Goal: Task Accomplishment & Management: Manage account settings

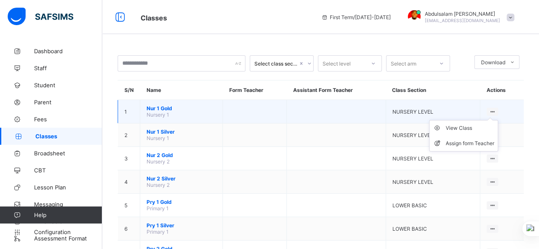
click at [498, 120] on ul "View Class Assign form Teacher" at bounding box center [463, 136] width 69 height 32
click at [483, 130] on div "View Class" at bounding box center [470, 128] width 49 height 9
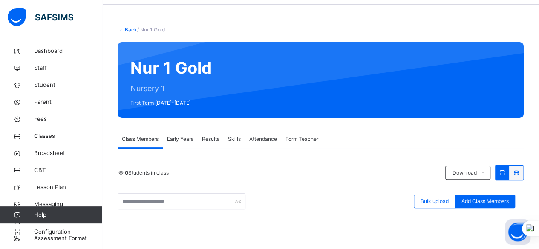
scroll to position [43, 0]
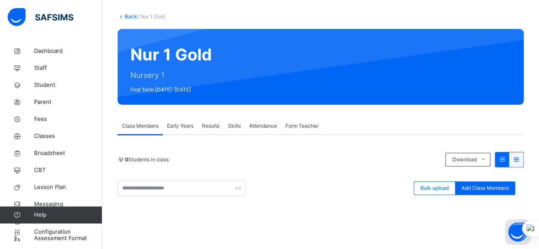
click at [304, 127] on span "Form Teacher" at bounding box center [302, 126] width 33 height 8
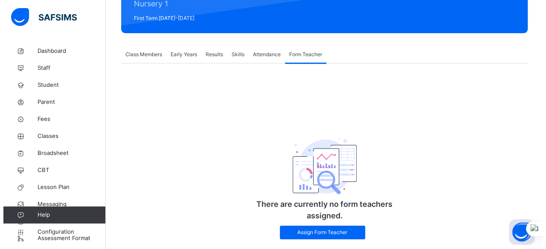
scroll to position [135, 0]
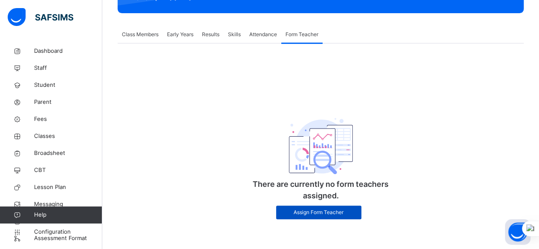
click at [340, 213] on span "Assign Form Teacher" at bounding box center [319, 213] width 72 height 8
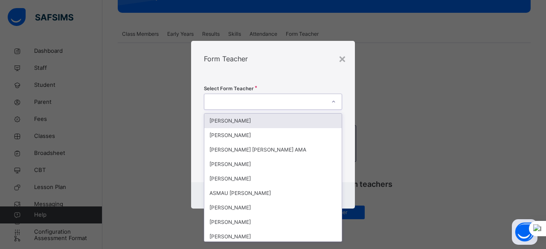
click at [308, 105] on div at bounding box center [264, 101] width 121 height 13
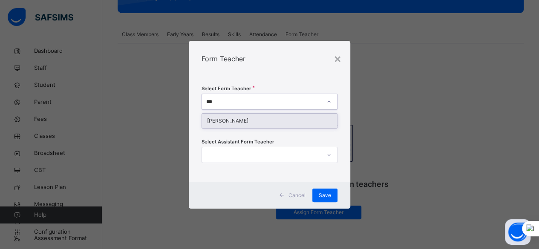
type input "***"
drag, startPoint x: 335, startPoint y: 140, endPoint x: 342, endPoint y: 183, distance: 43.2
click at [342, 183] on div "× Form Teacher Select Form Teacher option [PERSON_NAME] focused, 10 of 18. 1 re…" at bounding box center [270, 125] width 162 height 168
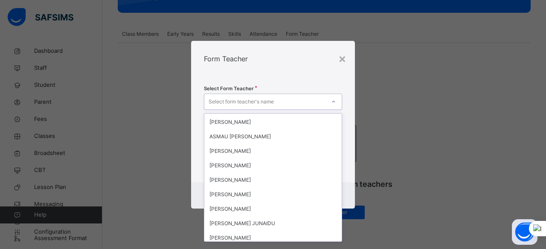
scroll to position [58, 0]
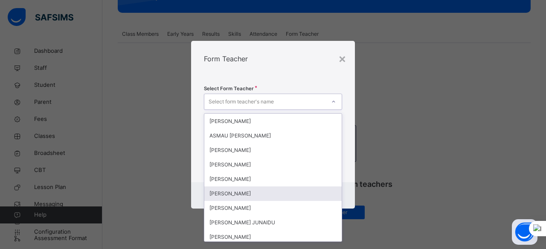
click at [286, 193] on div "[PERSON_NAME]" at bounding box center [272, 194] width 137 height 14
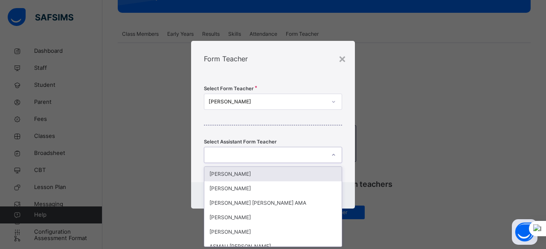
click at [291, 158] on div at bounding box center [264, 154] width 121 height 13
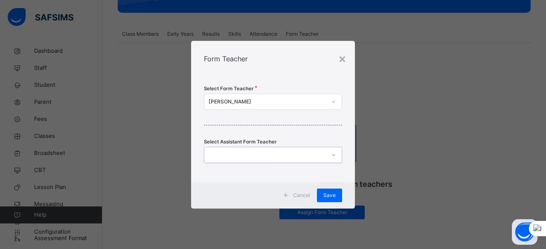
click at [292, 158] on div at bounding box center [264, 154] width 121 height 13
click at [332, 196] on span "Save" at bounding box center [329, 196] width 12 height 8
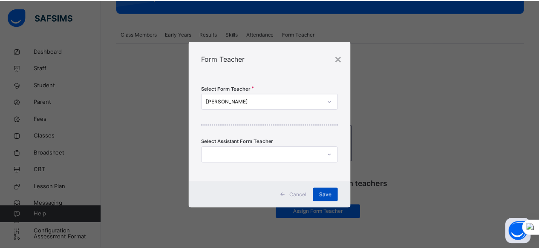
scroll to position [77, 0]
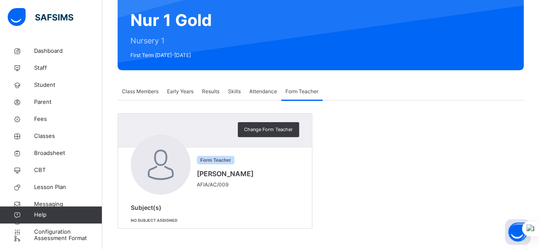
click at [143, 94] on span "Class Members" at bounding box center [140, 92] width 37 height 8
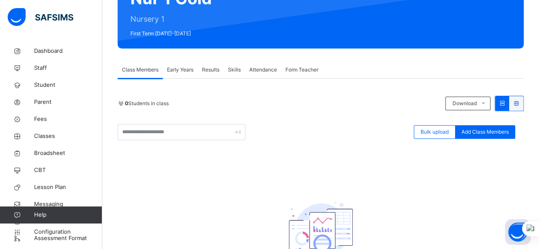
scroll to position [0, 0]
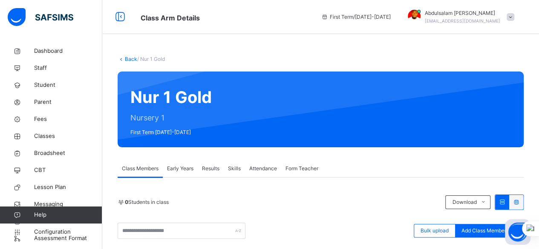
click at [131, 63] on div "Back / Nur 1 Gold" at bounding box center [321, 59] width 406 height 8
click at [129, 59] on link "Back" at bounding box center [131, 59] width 12 height 6
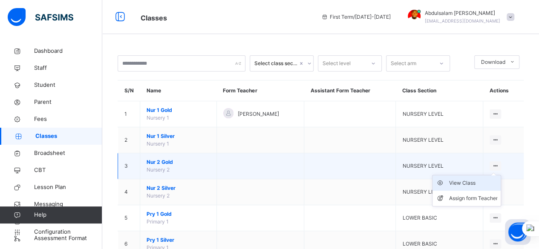
click at [485, 183] on div "View Class" at bounding box center [473, 183] width 49 height 9
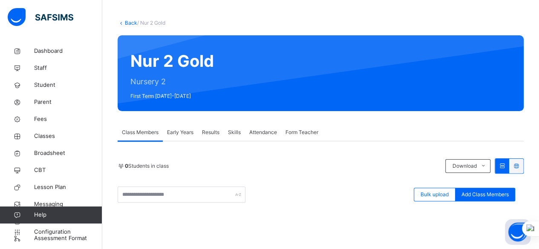
scroll to position [85, 0]
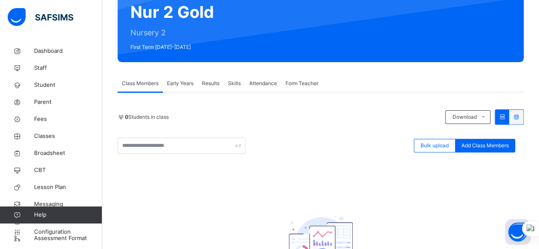
click at [300, 87] on span "Form Teacher" at bounding box center [302, 84] width 33 height 8
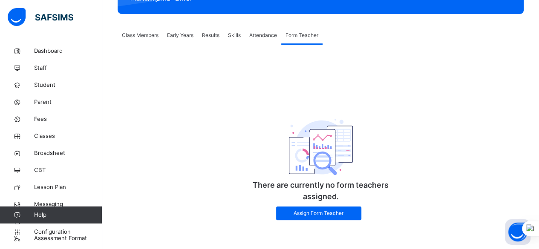
scroll to position [135, 0]
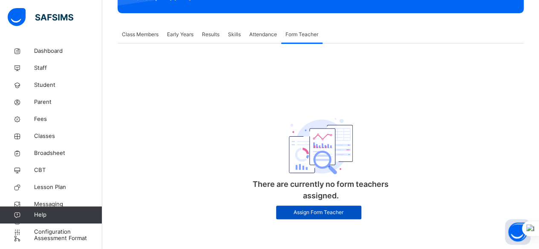
click at [325, 213] on span "Assign Form Teacher" at bounding box center [319, 213] width 72 height 8
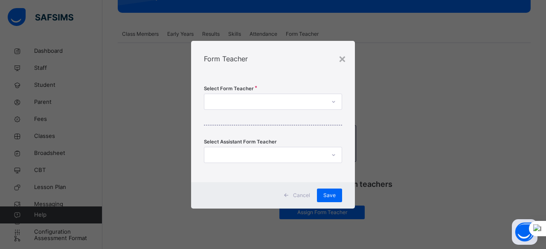
click at [301, 105] on div at bounding box center [264, 101] width 121 height 13
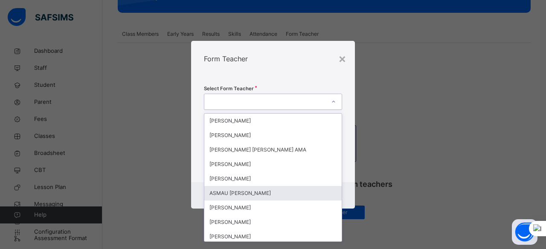
click at [306, 190] on div "ASMAU [PERSON_NAME]" at bounding box center [272, 193] width 137 height 14
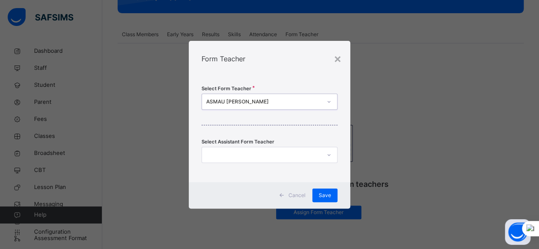
scroll to position [0, 0]
click at [324, 161] on div at bounding box center [329, 155] width 14 height 14
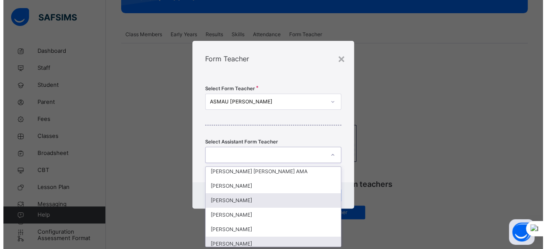
scroll to position [43, 0]
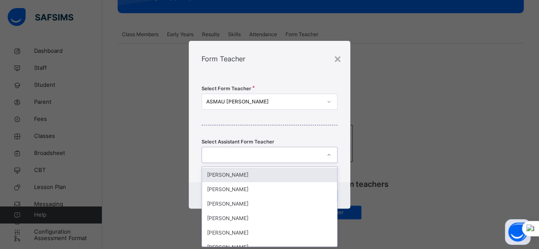
click at [244, 178] on div "[PERSON_NAME]" at bounding box center [270, 175] width 136 height 14
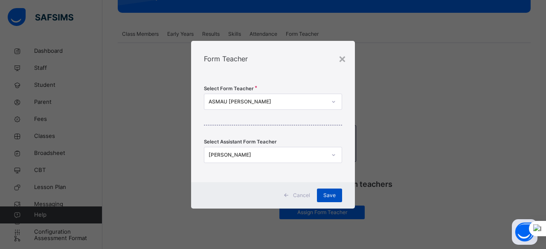
click at [327, 197] on span "Save" at bounding box center [329, 196] width 12 height 8
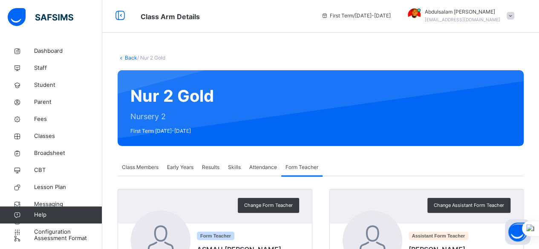
scroll to position [0, 0]
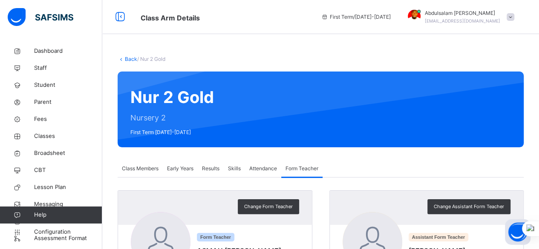
click at [122, 60] on icon at bounding box center [121, 59] width 7 height 6
click at [127, 58] on link "Back" at bounding box center [131, 59] width 12 height 6
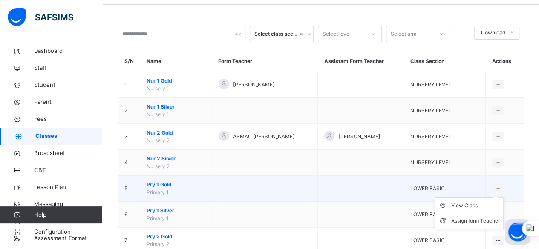
scroll to position [43, 0]
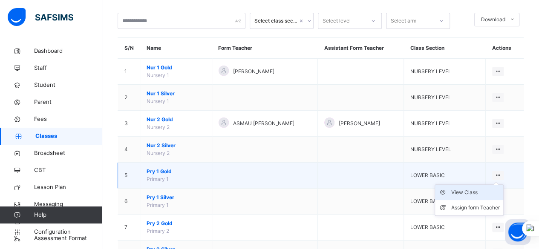
click at [494, 192] on div "View Class" at bounding box center [475, 192] width 49 height 9
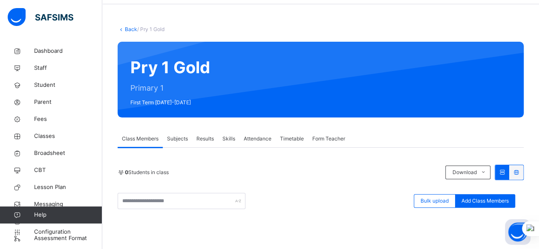
scroll to position [85, 0]
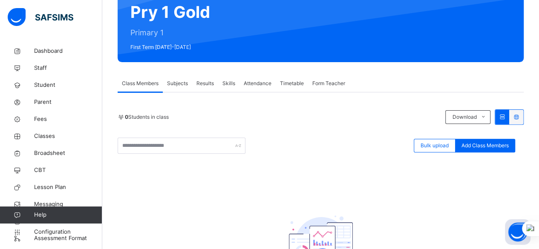
click at [328, 83] on span "Form Teacher" at bounding box center [328, 84] width 33 height 8
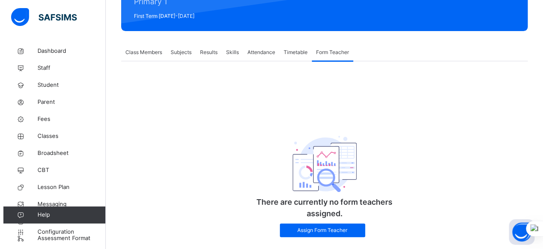
scroll to position [135, 0]
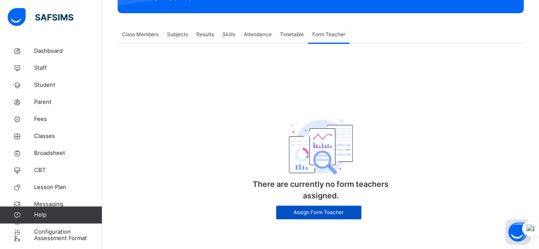
click at [343, 213] on span "Assign Form Teacher" at bounding box center [319, 213] width 72 height 8
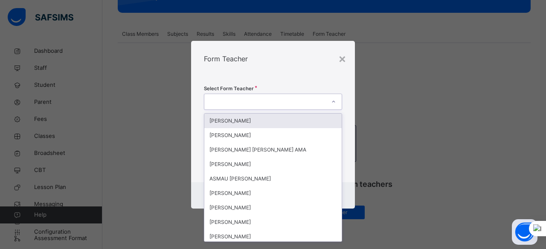
click at [323, 103] on div at bounding box center [264, 101] width 121 height 13
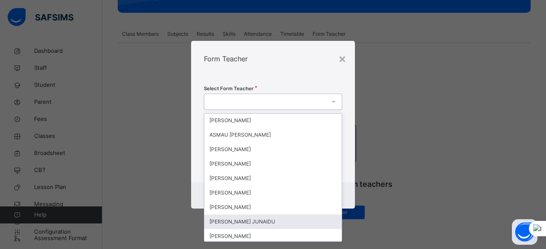
scroll to position [118, 0]
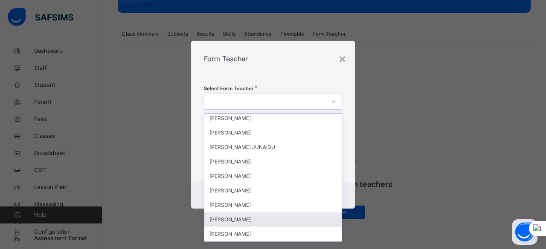
click at [292, 217] on div "[PERSON_NAME]" at bounding box center [272, 220] width 137 height 14
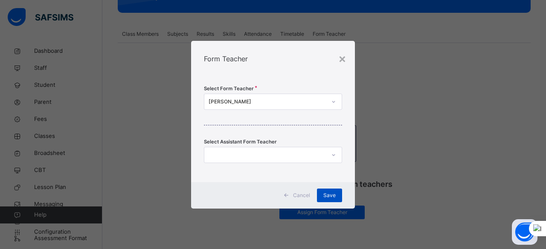
click at [330, 195] on span "Save" at bounding box center [329, 196] width 12 height 8
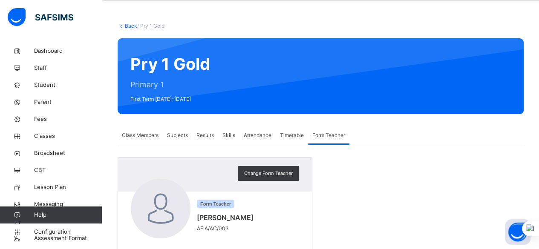
scroll to position [0, 0]
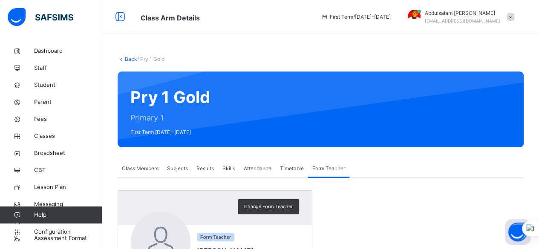
click at [131, 61] on link "Back" at bounding box center [131, 59] width 12 height 6
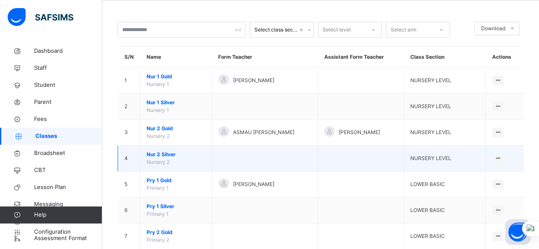
scroll to position [85, 0]
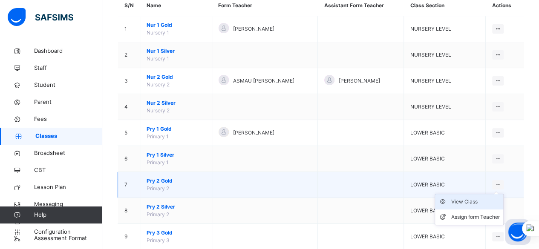
click at [487, 202] on div "View Class" at bounding box center [475, 202] width 49 height 9
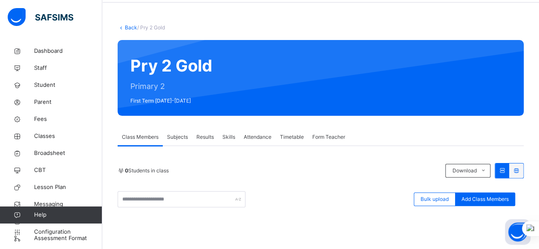
scroll to position [43, 0]
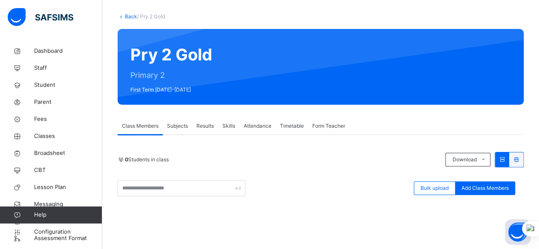
click at [327, 128] on span "Form Teacher" at bounding box center [328, 126] width 33 height 8
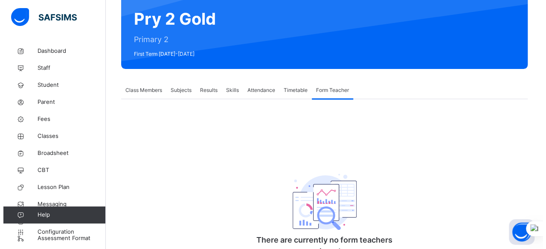
scroll to position [135, 0]
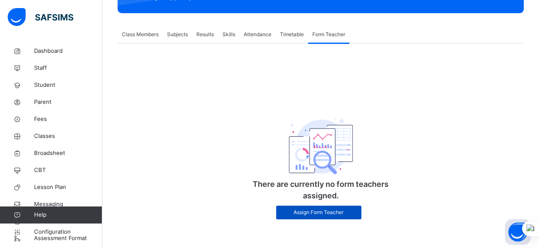
click at [336, 213] on span "Assign Form Teacher" at bounding box center [319, 213] width 72 height 8
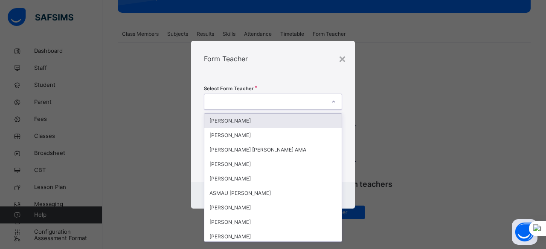
click at [317, 105] on div at bounding box center [264, 101] width 121 height 13
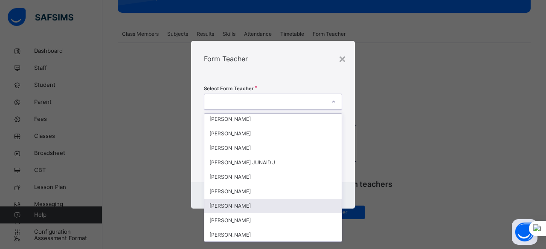
scroll to position [128, 0]
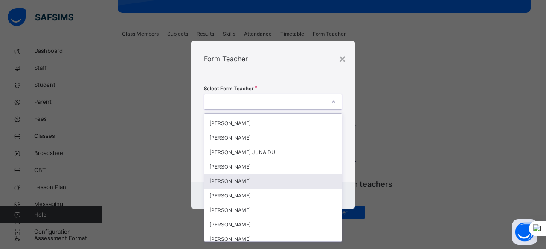
click at [274, 181] on div "[PERSON_NAME]" at bounding box center [272, 181] width 137 height 14
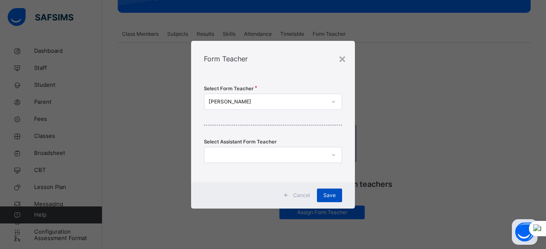
click at [336, 197] on div "Save" at bounding box center [329, 196] width 25 height 14
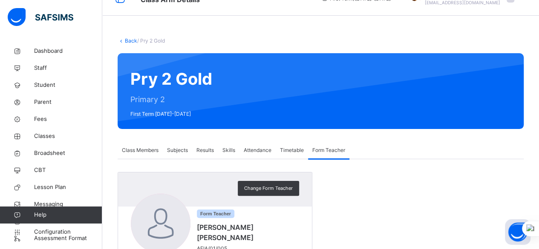
scroll to position [0, 0]
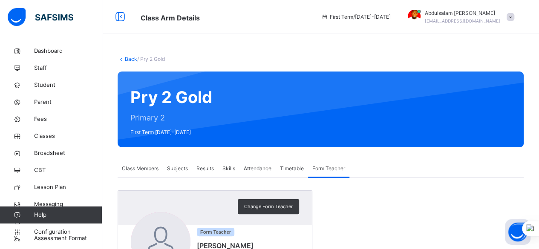
click at [130, 61] on link "Back" at bounding box center [131, 59] width 12 height 6
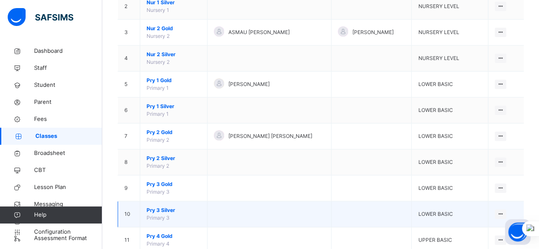
scroll to position [170, 0]
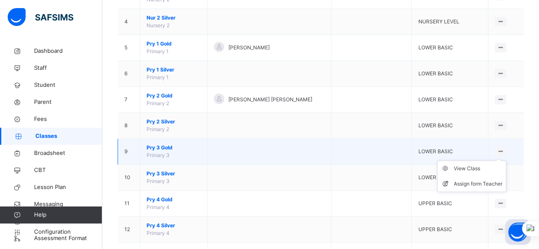
click at [504, 150] on icon at bounding box center [500, 151] width 7 height 6
click at [481, 170] on div "View Class" at bounding box center [478, 169] width 49 height 9
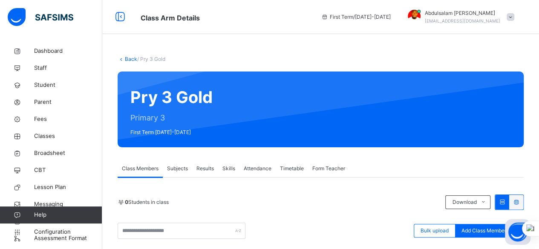
click at [333, 173] on div "Form Teacher" at bounding box center [328, 168] width 41 height 17
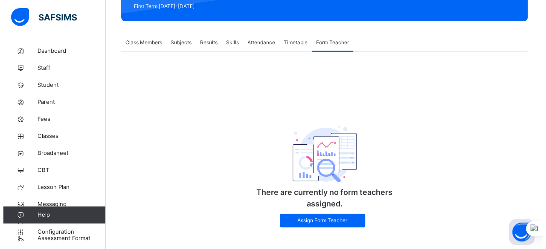
scroll to position [135, 0]
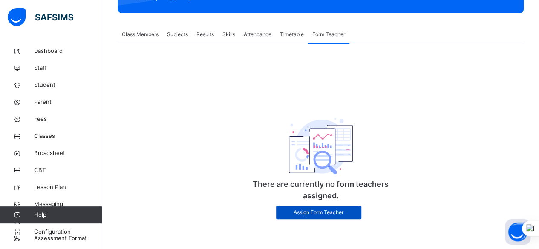
click at [333, 214] on span "Assign Form Teacher" at bounding box center [319, 213] width 72 height 8
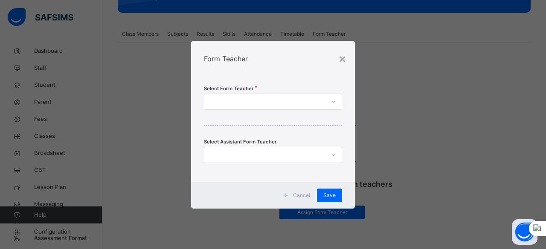
click at [312, 104] on div at bounding box center [264, 101] width 121 height 13
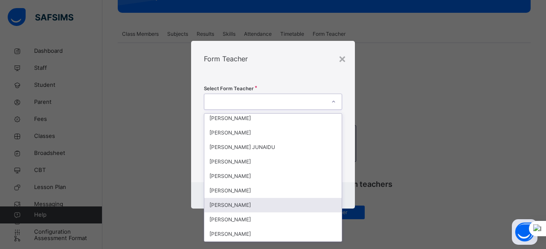
scroll to position [133, 0]
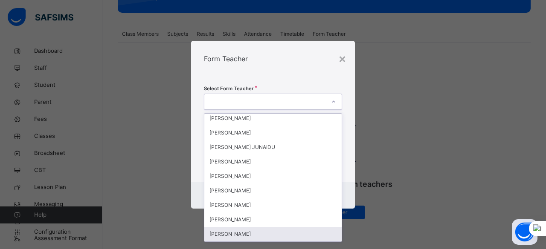
click at [289, 235] on div "[PERSON_NAME]" at bounding box center [272, 234] width 137 height 14
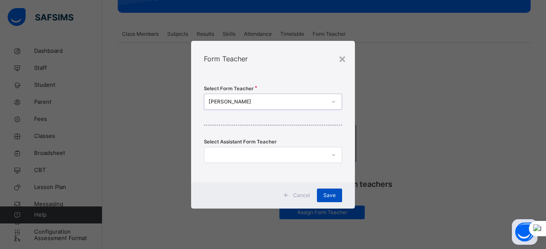
click at [333, 196] on span "Save" at bounding box center [329, 196] width 12 height 8
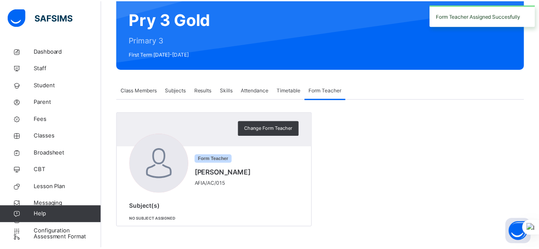
scroll to position [77, 0]
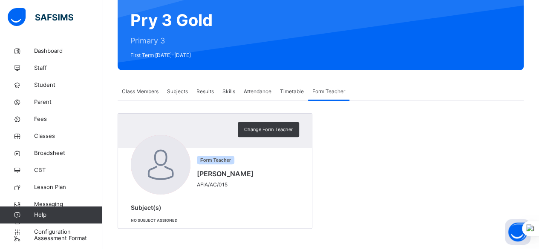
click at [179, 93] on span "Subjects" at bounding box center [177, 92] width 21 height 8
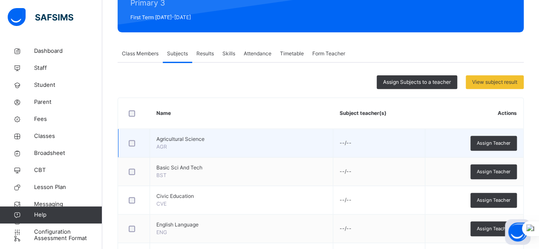
scroll to position [128, 0]
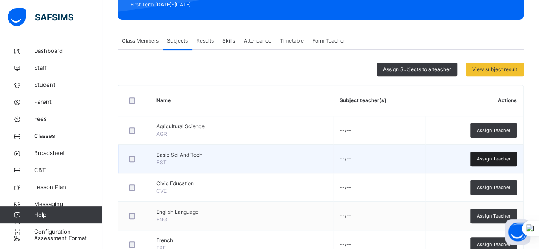
click at [507, 157] on span "Assign Teacher" at bounding box center [494, 159] width 34 height 7
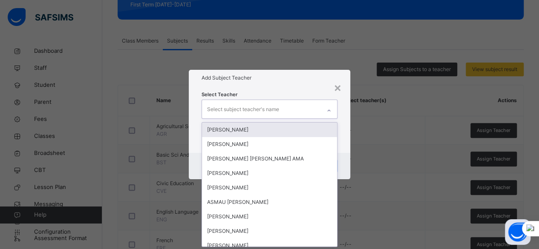
scroll to position [0, 0]
click at [313, 112] on div "Select subject teacher's name" at bounding box center [261, 109] width 119 height 18
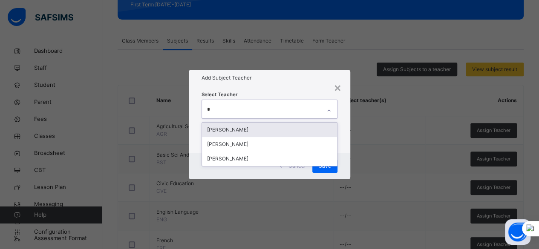
type input "**"
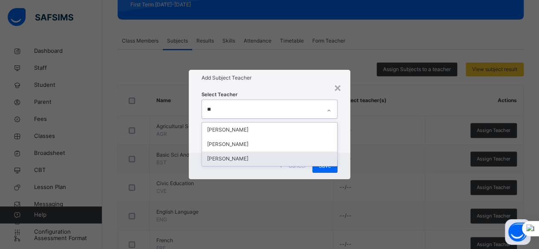
click at [304, 158] on div "[PERSON_NAME]" at bounding box center [270, 159] width 136 height 14
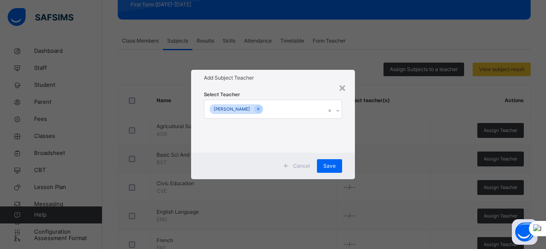
click at [348, 136] on div "Select Teacher [PERSON_NAME]" at bounding box center [273, 119] width 164 height 66
click at [334, 163] on span "Save" at bounding box center [329, 166] width 12 height 8
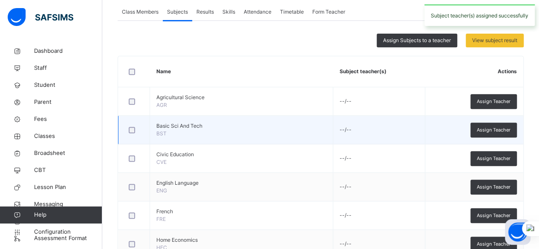
scroll to position [170, 0]
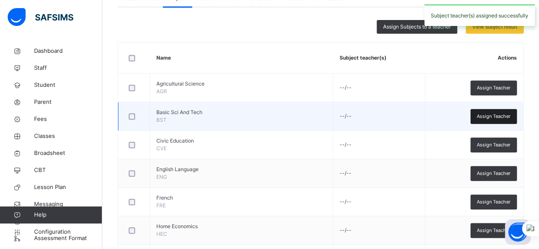
click at [500, 116] on span "Assign Teacher" at bounding box center [494, 116] width 34 height 7
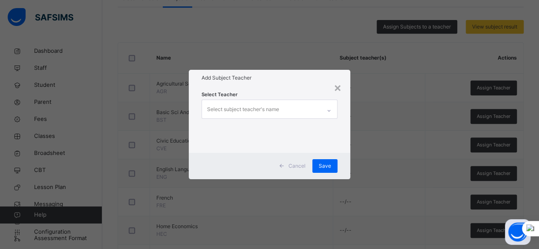
scroll to position [0, 0]
click at [320, 112] on div "Select subject teacher's name" at bounding box center [261, 109] width 119 height 18
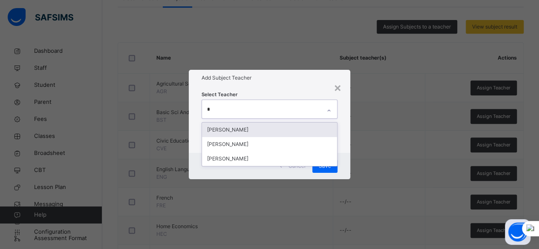
type input "**"
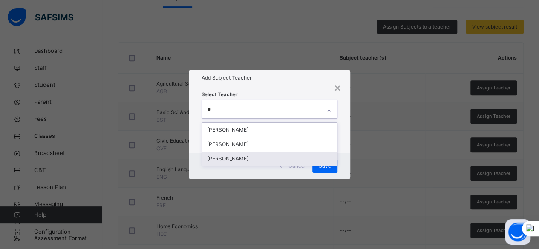
click at [288, 162] on div "[PERSON_NAME]" at bounding box center [270, 159] width 136 height 14
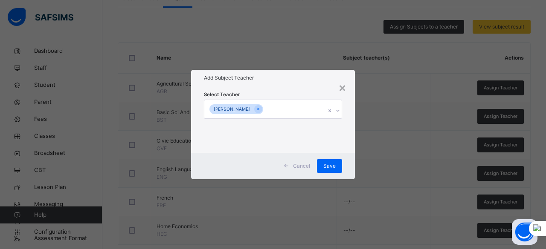
click at [348, 122] on div "Select Teacher [PERSON_NAME]" at bounding box center [273, 119] width 164 height 66
click at [327, 168] on span "Save" at bounding box center [329, 166] width 12 height 8
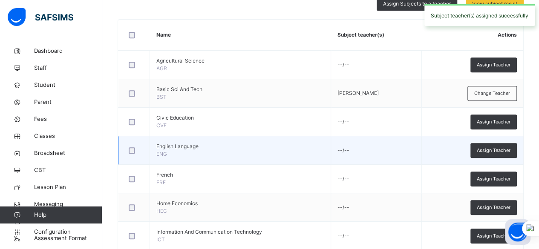
scroll to position [213, 0]
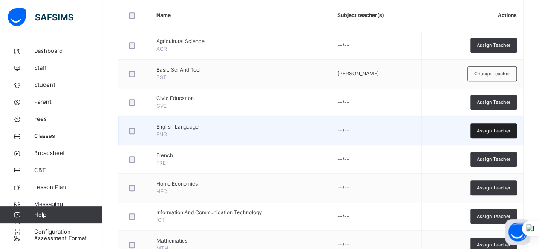
click at [493, 129] on span "Assign Teacher" at bounding box center [494, 130] width 34 height 7
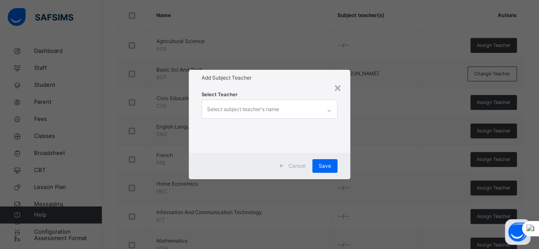
scroll to position [0, 0]
click at [312, 101] on div "Select subject teacher's name" at bounding box center [261, 109] width 119 height 18
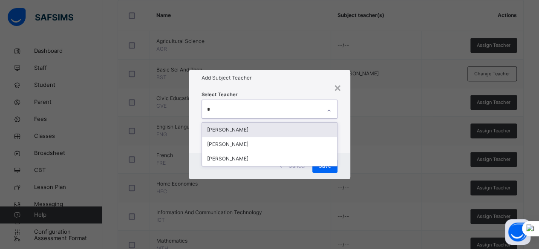
type input "**"
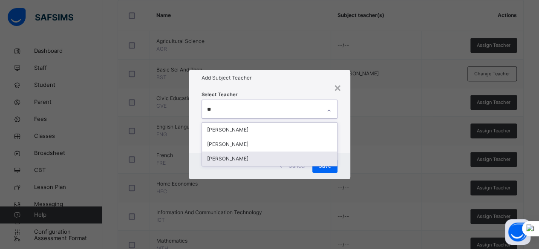
click at [278, 160] on div "[PERSON_NAME]" at bounding box center [270, 159] width 136 height 14
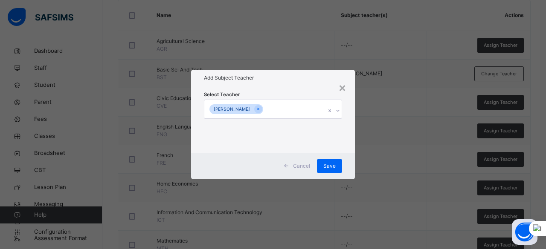
click at [348, 120] on div "Select Teacher [PERSON_NAME]" at bounding box center [273, 119] width 164 height 66
click at [333, 168] on span "Save" at bounding box center [329, 166] width 12 height 8
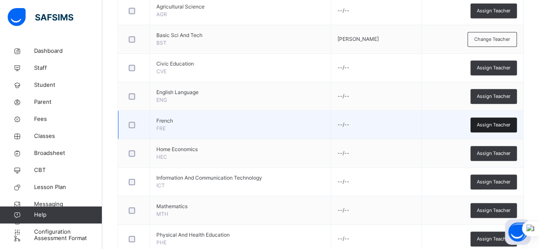
scroll to position [256, 0]
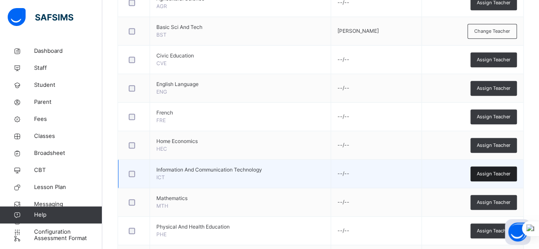
click at [500, 171] on span "Assign Teacher" at bounding box center [494, 173] width 34 height 7
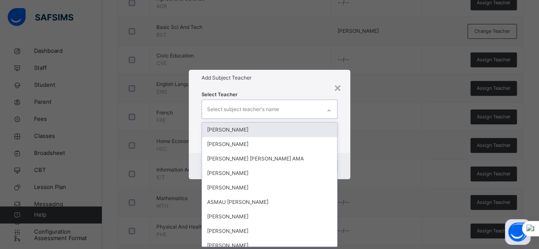
scroll to position [0, 0]
click at [332, 111] on icon at bounding box center [328, 111] width 5 height 9
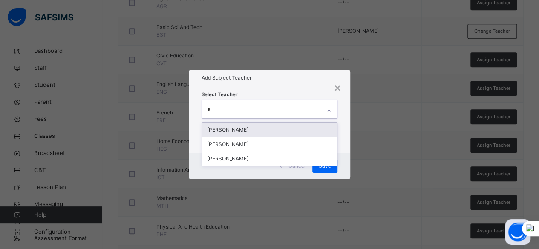
type input "**"
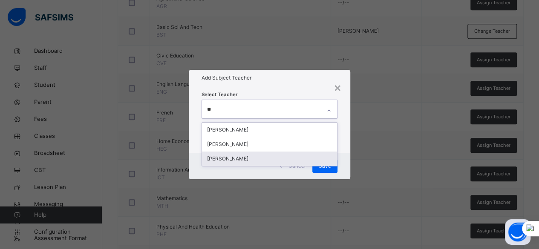
click at [304, 160] on div "[PERSON_NAME]" at bounding box center [270, 159] width 136 height 14
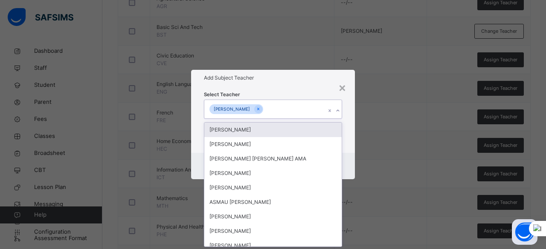
click at [348, 139] on div "Select Teacher option [PERSON_NAME], selected. option [PERSON_NAME] focused, 1 …" at bounding box center [273, 119] width 164 height 66
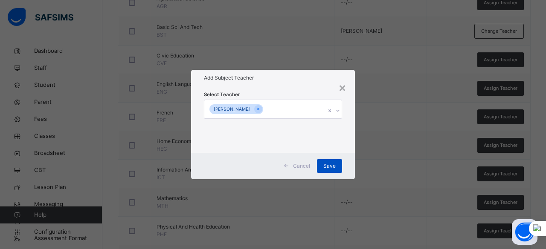
click at [334, 165] on span "Save" at bounding box center [329, 166] width 12 height 8
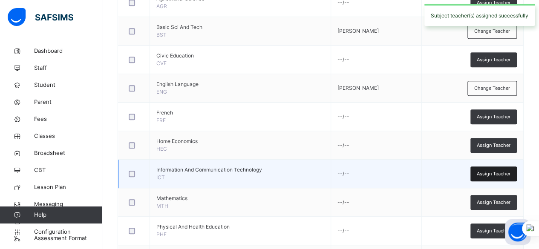
click at [494, 170] on span "Assign Teacher" at bounding box center [494, 173] width 34 height 7
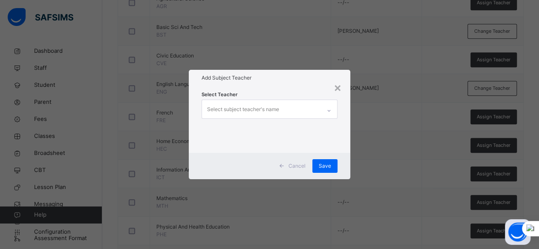
click at [274, 109] on div "Select subject teacher's name" at bounding box center [243, 109] width 72 height 16
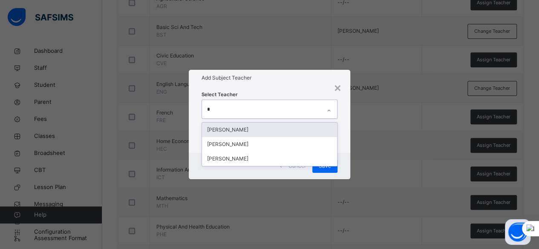
type input "**"
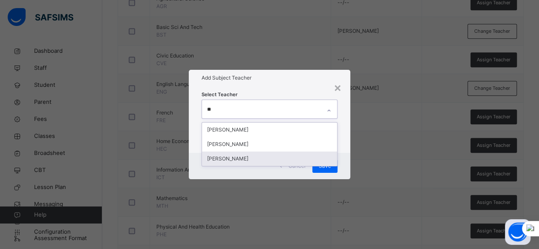
click at [280, 162] on div "[PERSON_NAME]" at bounding box center [270, 159] width 136 height 14
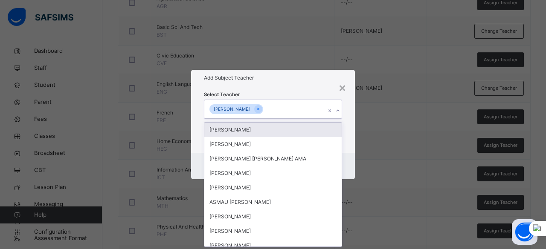
click at [349, 121] on div "Select Teacher option [PERSON_NAME], selected. option [PERSON_NAME] focused, 1 …" at bounding box center [273, 119] width 164 height 66
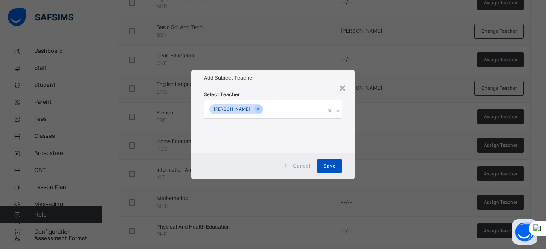
click at [330, 168] on span "Save" at bounding box center [329, 166] width 12 height 8
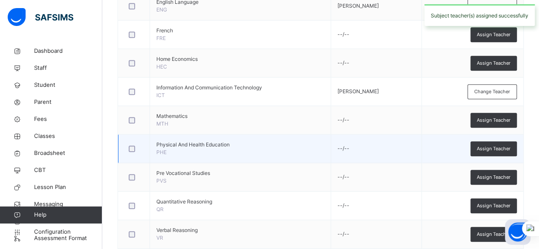
scroll to position [341, 0]
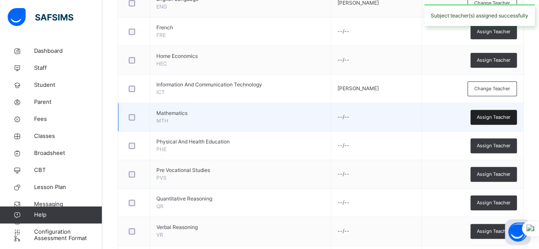
click at [510, 118] on span "Assign Teacher" at bounding box center [494, 117] width 34 height 7
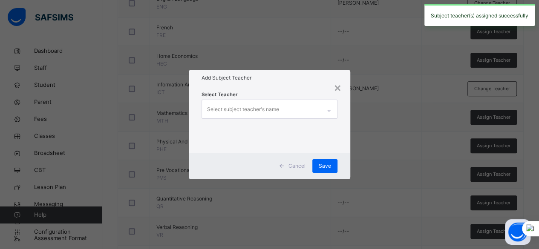
scroll to position [0, 0]
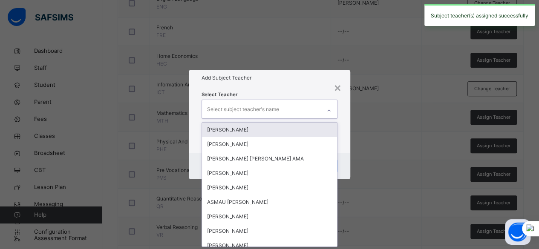
click at [324, 112] on div at bounding box center [329, 111] width 14 height 14
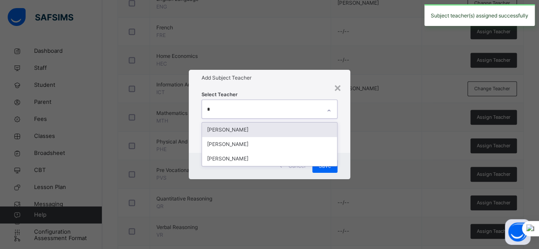
type input "**"
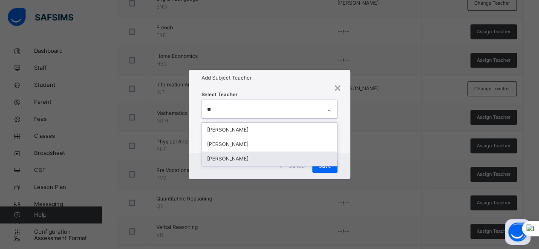
click at [282, 161] on div "[PERSON_NAME]" at bounding box center [270, 159] width 136 height 14
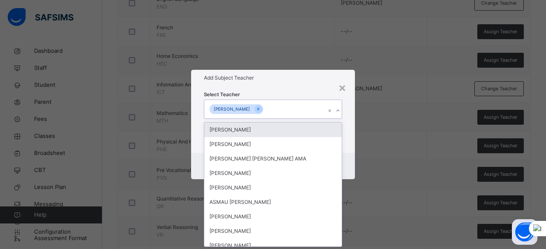
click at [350, 133] on div "Select Teacher option [PERSON_NAME], selected. option [PERSON_NAME] focused, 1 …" at bounding box center [273, 119] width 164 height 66
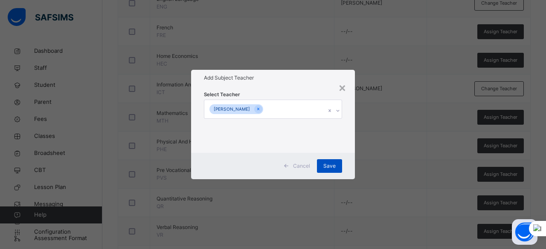
click at [326, 168] on span "Save" at bounding box center [329, 166] width 12 height 8
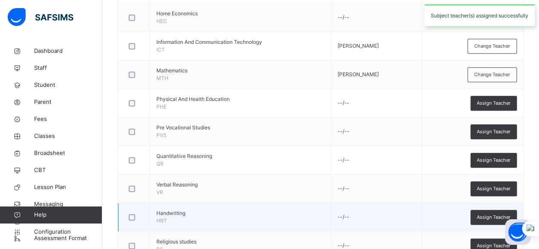
scroll to position [426, 0]
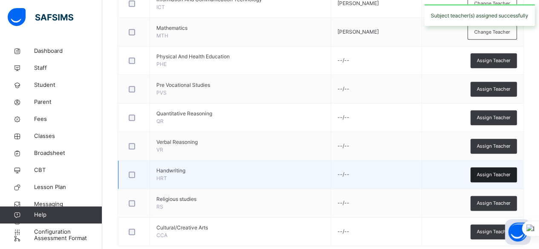
click at [496, 172] on span "Assign Teacher" at bounding box center [494, 174] width 34 height 7
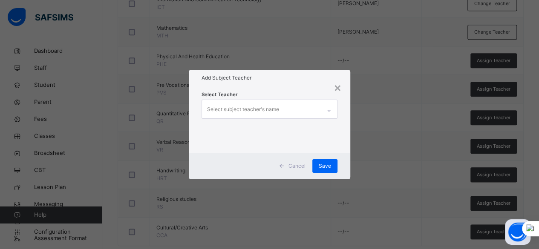
scroll to position [0, 0]
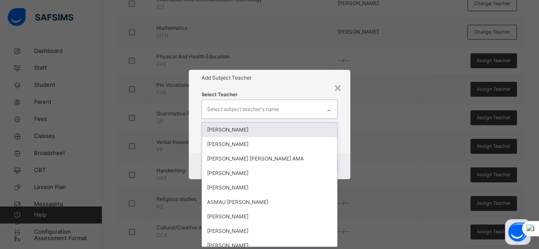
click at [280, 110] on div "Select subject teacher's name" at bounding box center [261, 109] width 119 height 18
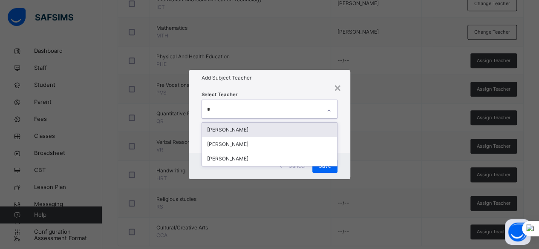
type input "**"
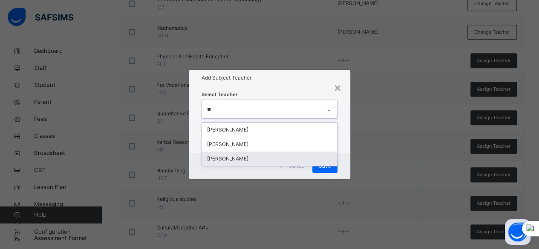
click at [277, 160] on div "[PERSON_NAME]" at bounding box center [270, 159] width 136 height 14
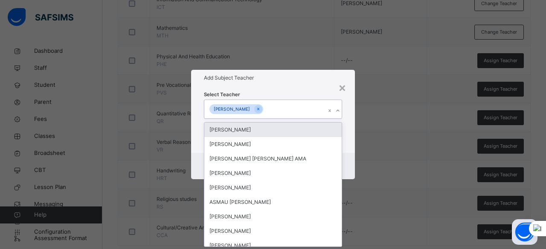
click at [346, 135] on div "Select Teacher option [PERSON_NAME], selected. option [PERSON_NAME] focused, 1 …" at bounding box center [273, 119] width 164 height 66
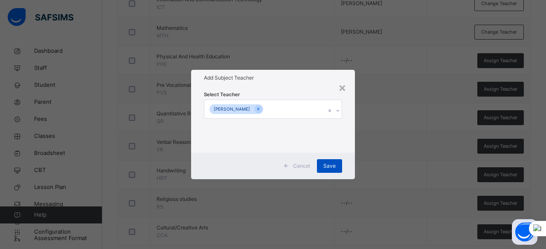
click at [333, 165] on span "Save" at bounding box center [329, 166] width 12 height 8
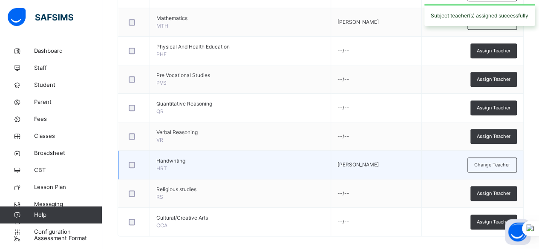
scroll to position [442, 0]
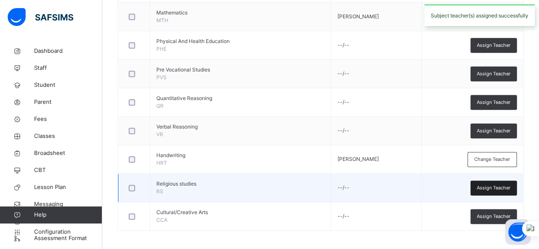
click at [498, 188] on span "Assign Teacher" at bounding box center [494, 188] width 34 height 7
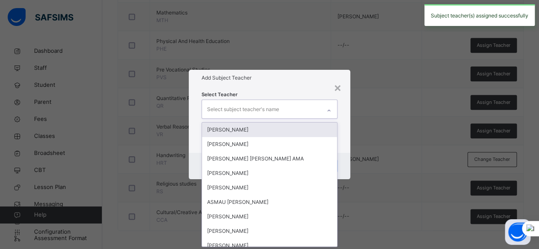
scroll to position [0, 0]
click at [295, 116] on div "Select subject teacher's name" at bounding box center [261, 109] width 119 height 18
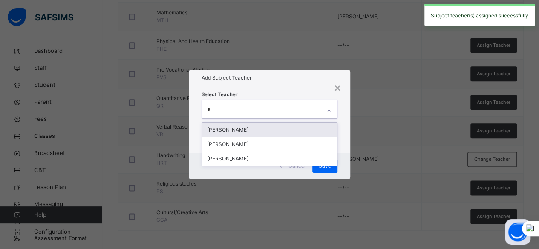
type input "**"
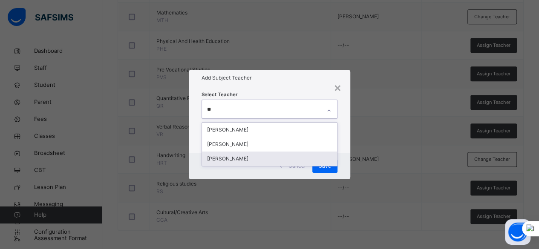
click at [291, 156] on div "[PERSON_NAME]" at bounding box center [270, 159] width 136 height 14
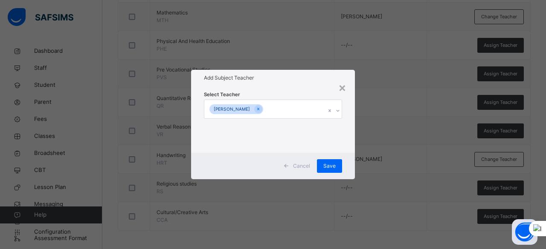
click at [344, 134] on div "Select Teacher [PERSON_NAME]" at bounding box center [273, 119] width 164 height 66
click at [330, 165] on span "Save" at bounding box center [329, 166] width 12 height 8
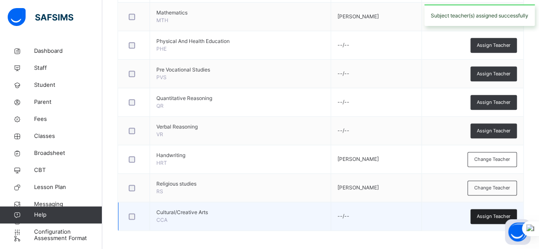
click at [491, 215] on span "Assign Teacher" at bounding box center [494, 216] width 34 height 7
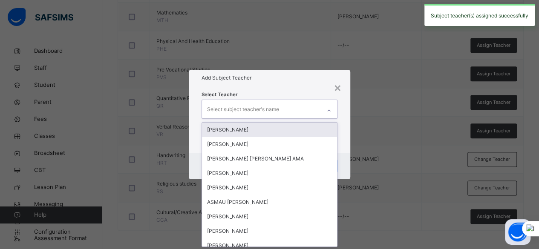
click at [326, 108] on div at bounding box center [329, 111] width 14 height 14
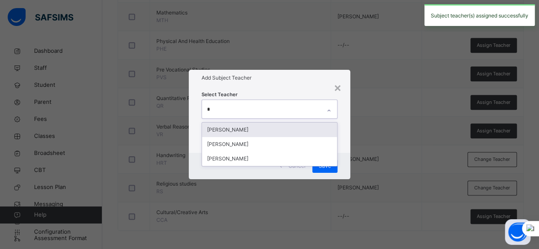
type input "**"
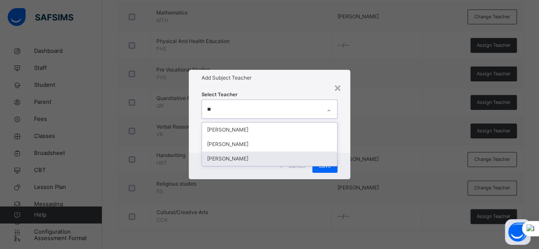
click at [277, 156] on div "[PERSON_NAME]" at bounding box center [270, 159] width 136 height 14
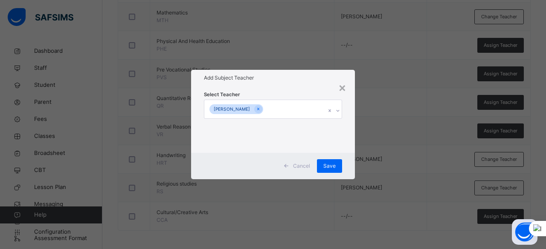
click at [347, 141] on div "Select Teacher [PERSON_NAME]" at bounding box center [273, 119] width 164 height 66
click at [331, 168] on span "Save" at bounding box center [329, 166] width 12 height 8
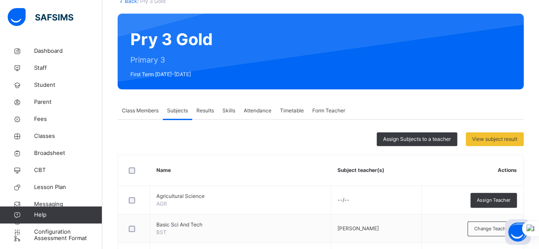
scroll to position [15, 0]
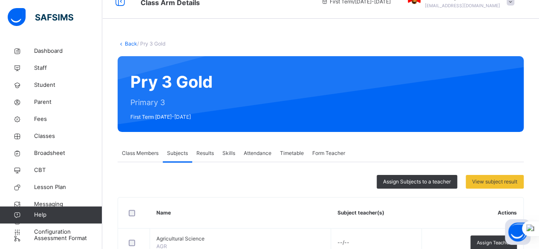
click at [208, 151] on span "Results" at bounding box center [204, 154] width 17 height 8
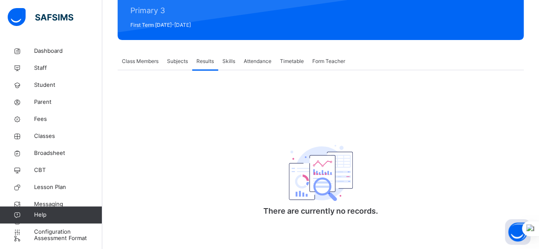
scroll to position [109, 0]
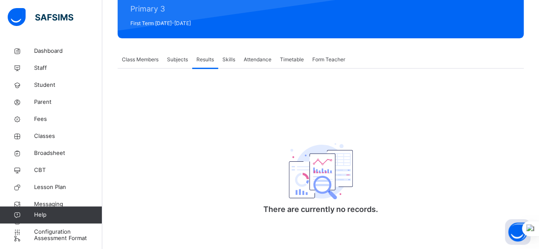
click at [261, 62] on span "Attendance" at bounding box center [258, 60] width 28 height 8
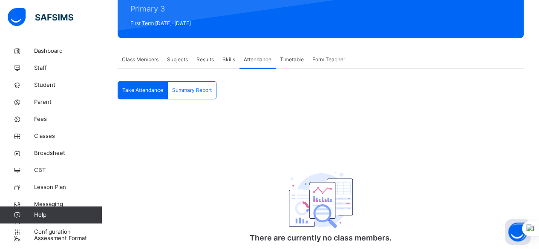
click at [291, 58] on span "Timetable" at bounding box center [292, 60] width 24 height 8
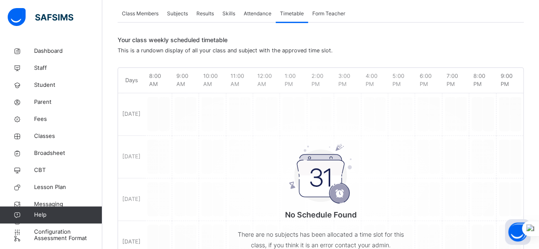
scroll to position [152, 0]
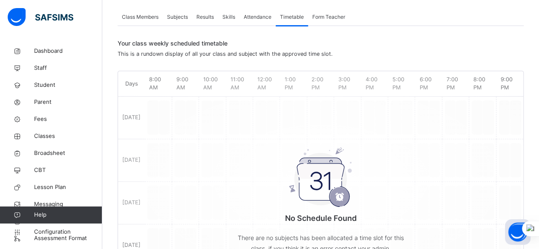
click at [331, 15] on span "Form Teacher" at bounding box center [328, 17] width 33 height 8
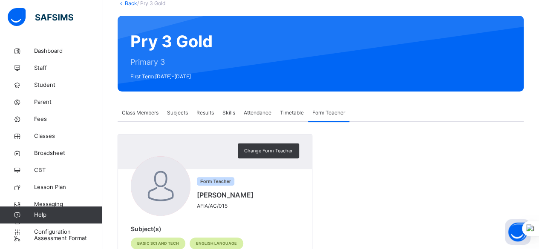
scroll to position [37, 0]
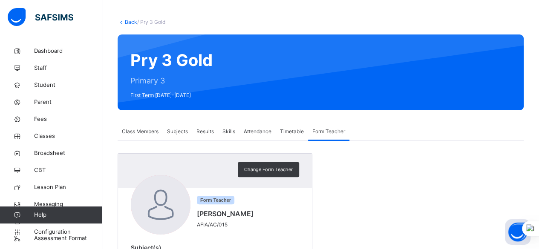
click at [180, 133] on span "Subjects" at bounding box center [177, 132] width 21 height 8
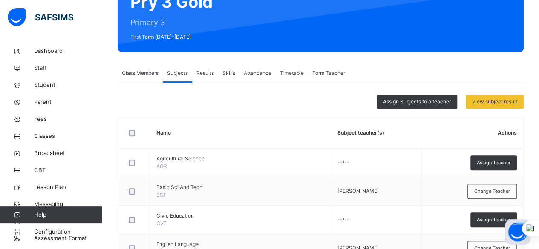
scroll to position [58, 0]
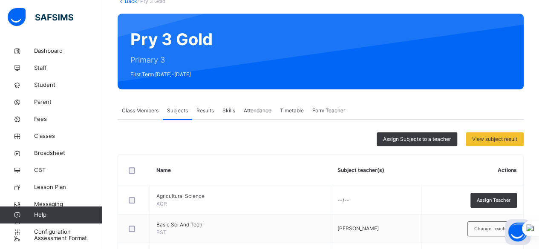
click at [205, 110] on span "Results" at bounding box center [204, 111] width 17 height 8
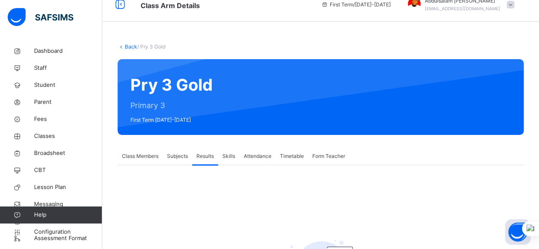
scroll to position [0, 0]
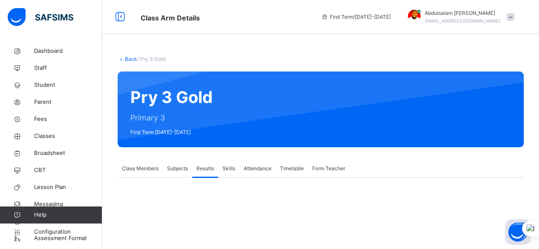
click at [154, 168] on span "Class Members" at bounding box center [140, 169] width 37 height 8
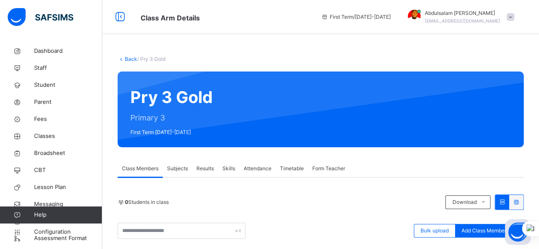
click at [211, 170] on span "Results" at bounding box center [204, 169] width 17 height 8
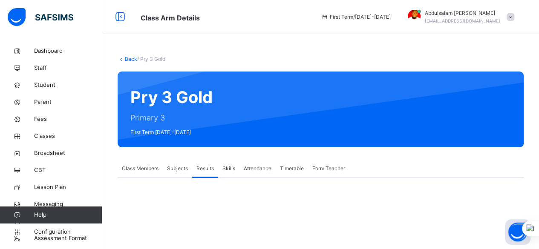
click at [228, 168] on span "Skills" at bounding box center [228, 169] width 13 height 8
click at [256, 168] on span "Attendance" at bounding box center [258, 169] width 28 height 8
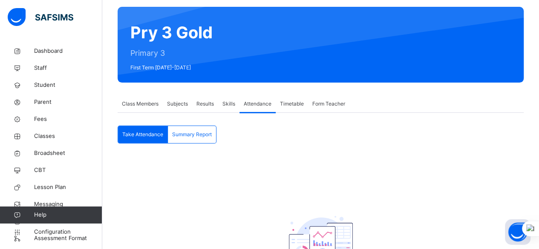
scroll to position [85, 0]
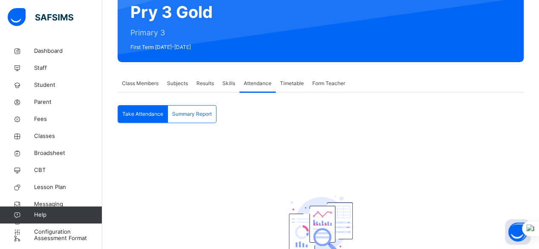
click at [297, 84] on span "Timetable" at bounding box center [292, 84] width 24 height 8
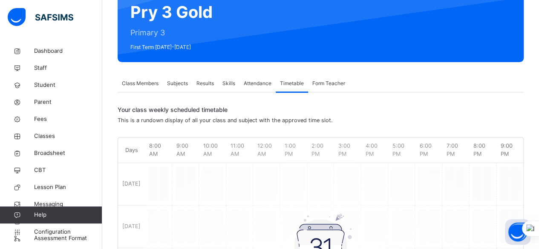
click at [337, 87] on span "Form Teacher" at bounding box center [328, 84] width 33 height 8
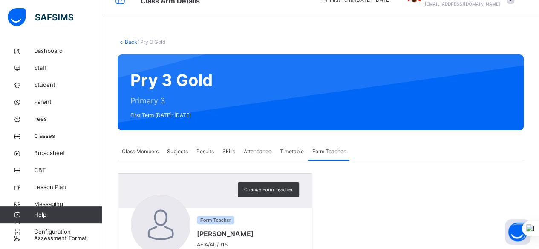
scroll to position [0, 0]
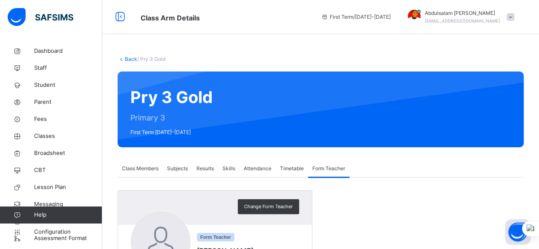
click at [139, 170] on span "Class Members" at bounding box center [140, 169] width 37 height 8
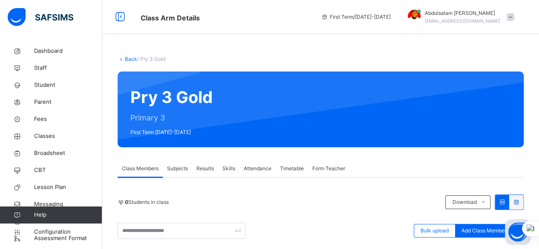
click at [131, 56] on link "Back" at bounding box center [131, 59] width 12 height 6
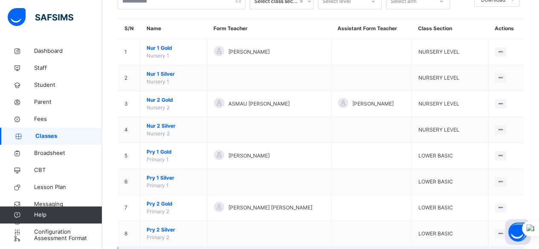
scroll to position [43, 0]
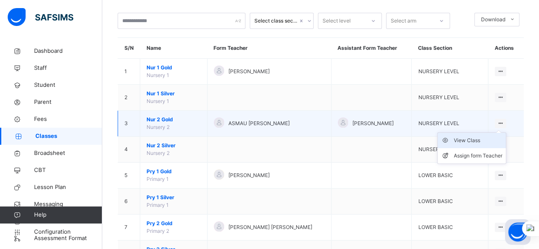
click at [483, 140] on div "View Class" at bounding box center [478, 140] width 49 height 9
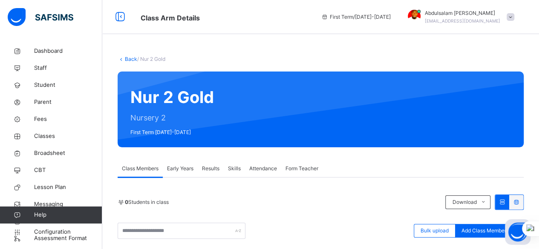
scroll to position [85, 0]
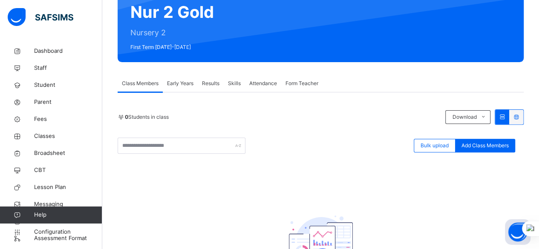
click at [185, 83] on span "Early Years" at bounding box center [180, 84] width 26 height 8
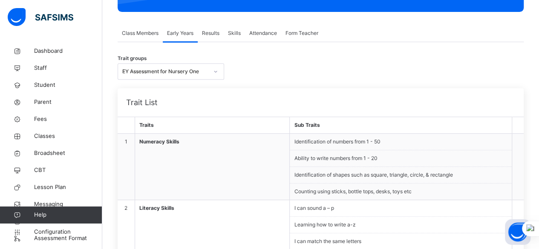
scroll to position [128, 0]
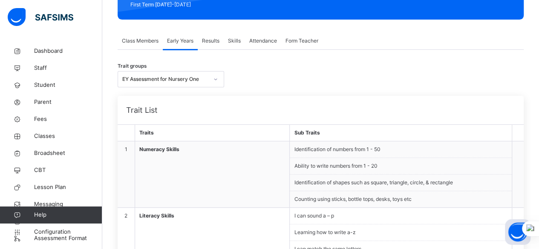
click at [210, 79] on div at bounding box center [215, 79] width 14 height 14
click at [295, 41] on span "Form Teacher" at bounding box center [302, 41] width 33 height 8
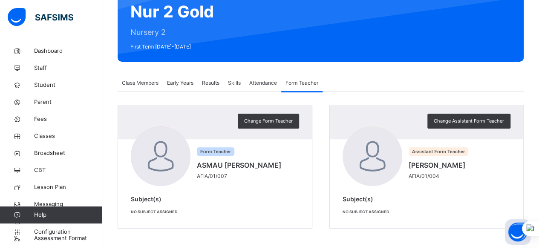
click at [150, 197] on span "Subject(s)" at bounding box center [146, 199] width 31 height 7
click at [179, 83] on span "Early Years" at bounding box center [180, 83] width 26 height 8
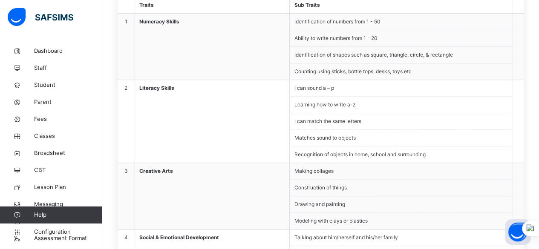
click at [215, 126] on td "Literacy Skills" at bounding box center [212, 121] width 155 height 83
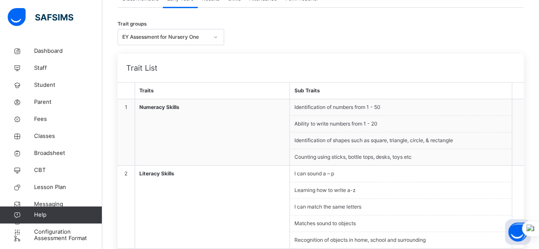
scroll to position [170, 0]
click at [55, 231] on span "Configuration" at bounding box center [68, 232] width 68 height 9
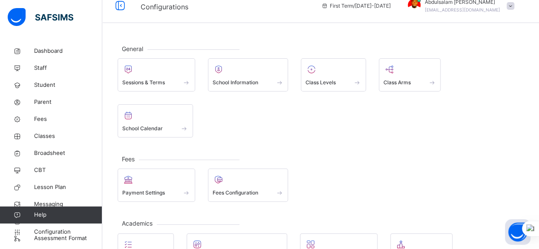
scroll to position [103, 0]
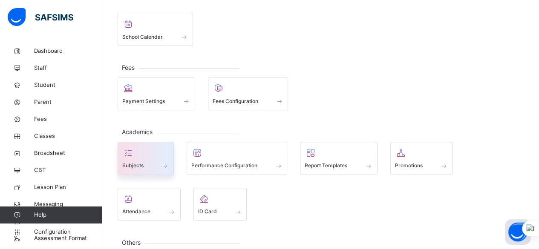
click at [155, 162] on div "Subjects" at bounding box center [145, 166] width 47 height 9
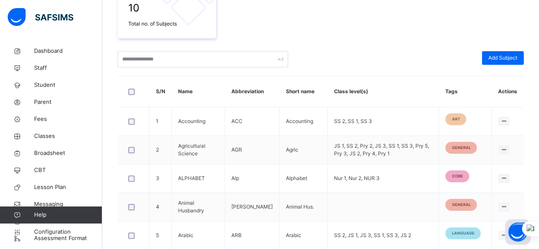
scroll to position [125, 0]
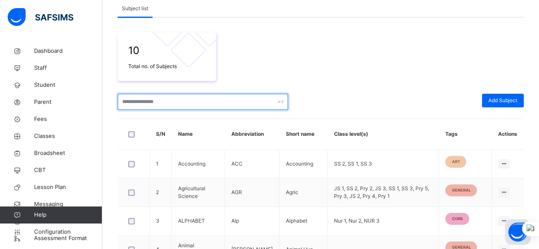
click at [241, 109] on input "text" at bounding box center [203, 102] width 170 height 16
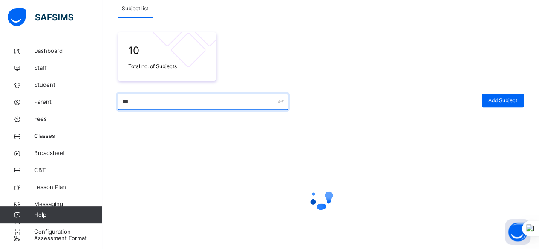
scroll to position [121, 0]
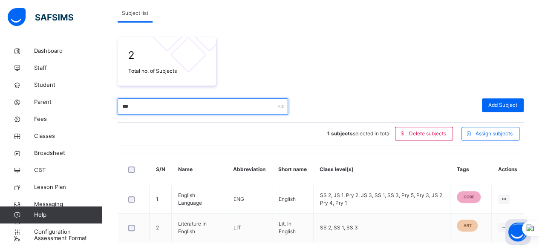
click at [233, 110] on input "***" at bounding box center [203, 106] width 170 height 16
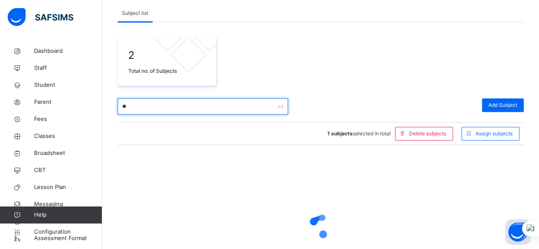
type input "*"
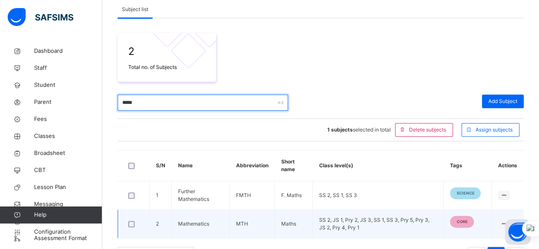
scroll to position [151, 0]
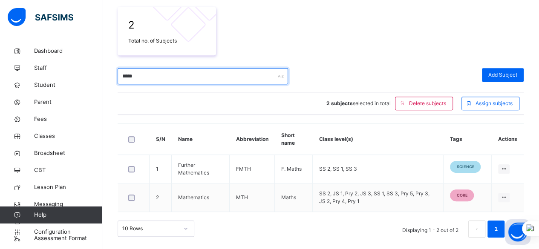
click at [206, 74] on input "*****" at bounding box center [203, 76] width 170 height 16
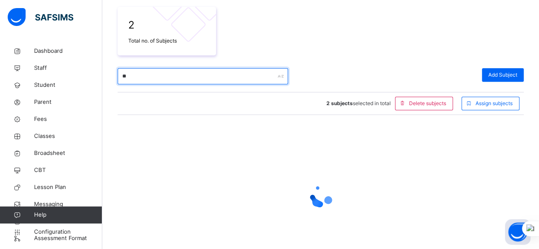
type input "*"
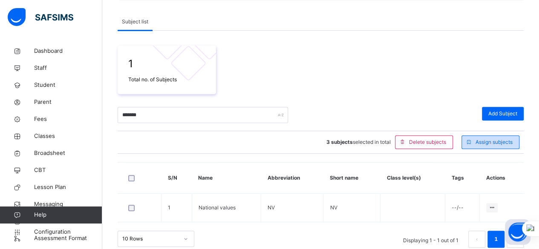
scroll to position [123, 0]
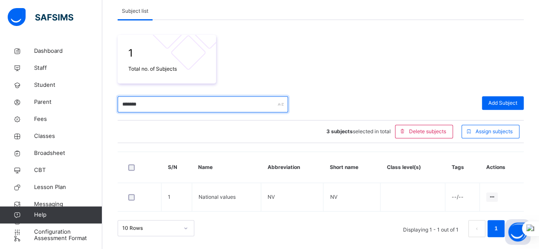
click at [196, 103] on input "*******" at bounding box center [203, 104] width 170 height 16
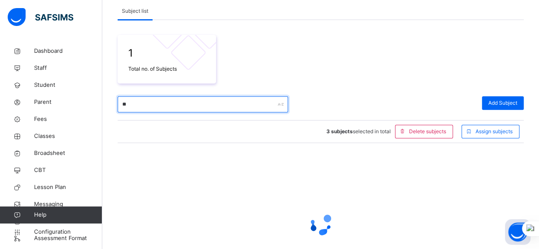
type input "*"
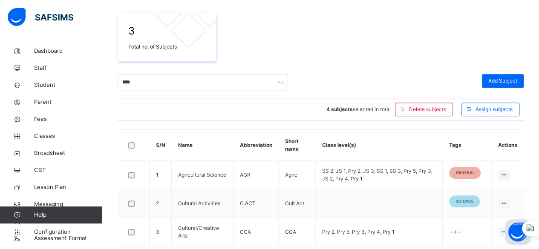
scroll to position [137, 0]
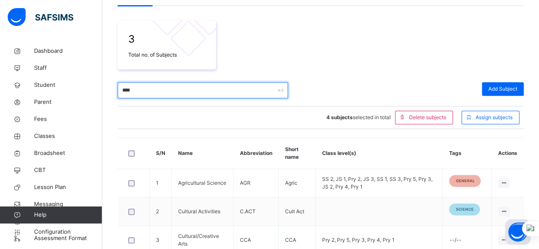
click at [222, 88] on input "****" at bounding box center [203, 90] width 170 height 16
type input "*"
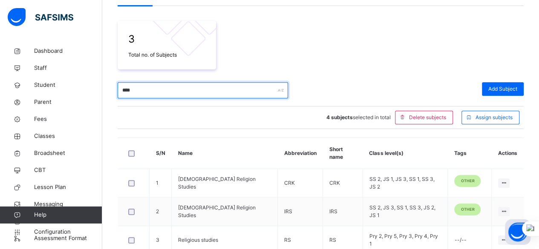
scroll to position [179, 0]
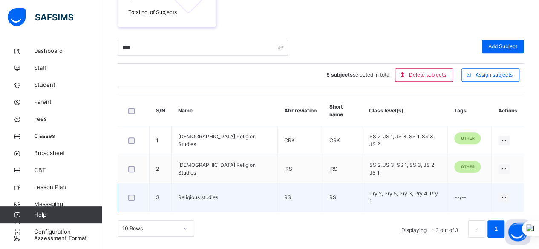
click at [131, 200] on div at bounding box center [133, 198] width 18 height 18
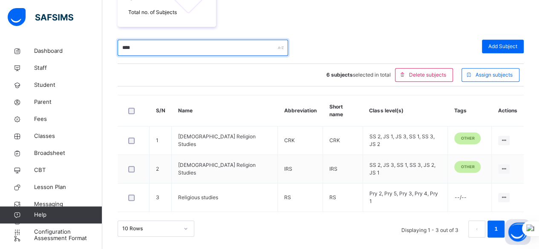
click at [172, 48] on input "****" at bounding box center [203, 48] width 170 height 16
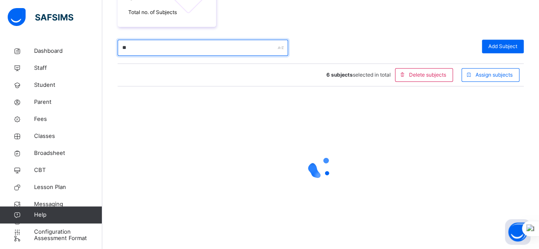
type input "*"
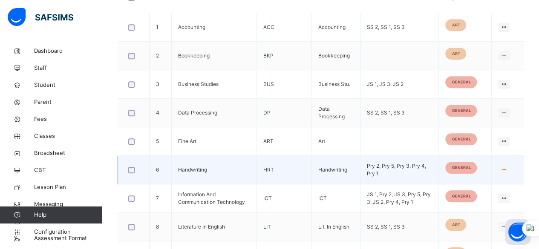
scroll to position [293, 0]
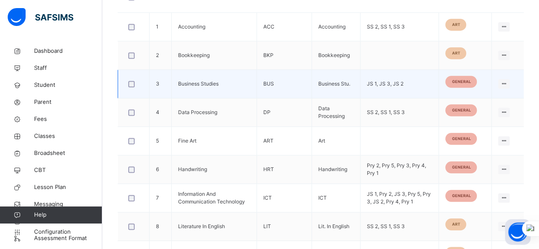
click at [130, 88] on div at bounding box center [133, 84] width 18 height 18
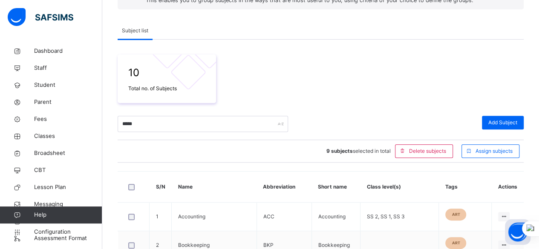
scroll to position [123, 0]
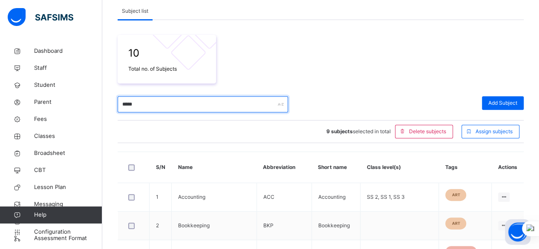
click at [256, 107] on input "*****" at bounding box center [203, 104] width 170 height 16
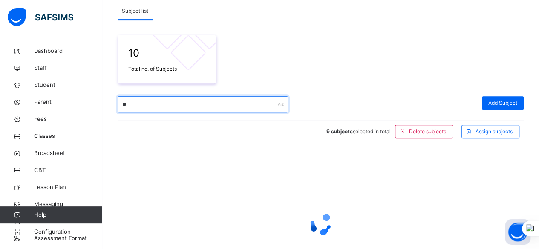
type input "*"
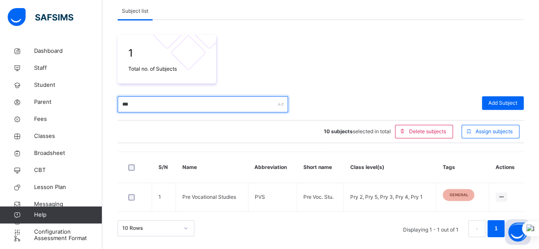
click at [191, 102] on input "***" at bounding box center [203, 104] width 170 height 16
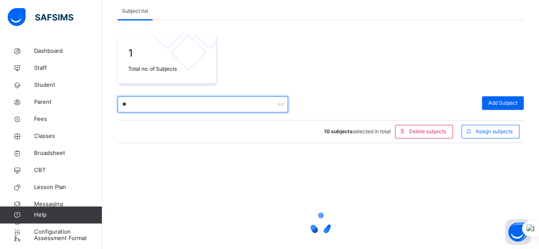
type input "*"
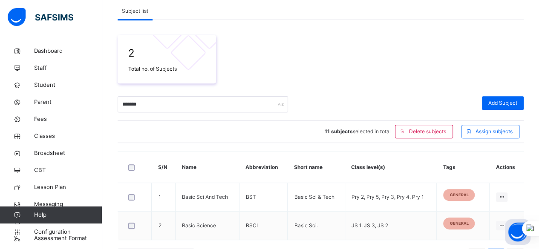
drag, startPoint x: 163, startPoint y: 93, endPoint x: 163, endPoint y: 98, distance: 4.3
click at [163, 97] on div "2 Total no. of Subjects ******* Add Subject 11 subjects selected in total Delet…" at bounding box center [321, 143] width 406 height 246
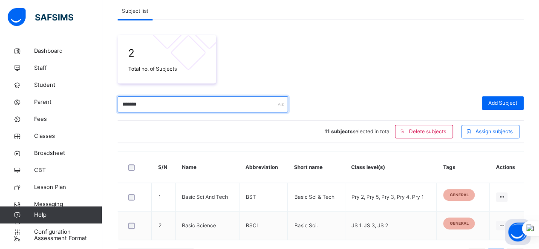
click at [163, 107] on input "*******" at bounding box center [203, 104] width 170 height 16
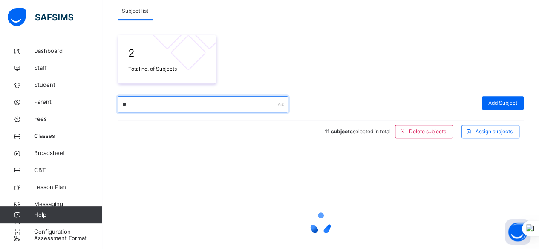
type input "*"
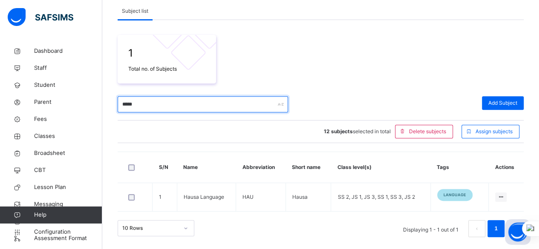
click at [184, 105] on input "*****" at bounding box center [203, 104] width 170 height 16
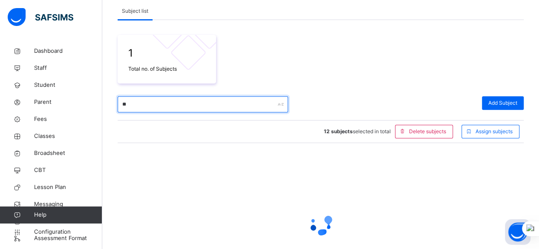
type input "*"
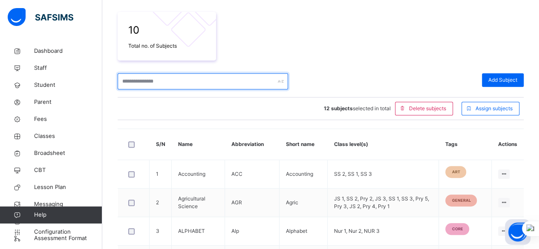
scroll to position [165, 0]
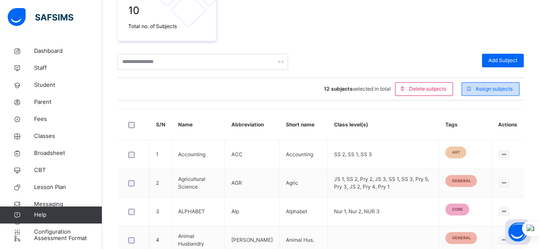
click at [505, 90] on span "Assign subjects" at bounding box center [494, 89] width 37 height 8
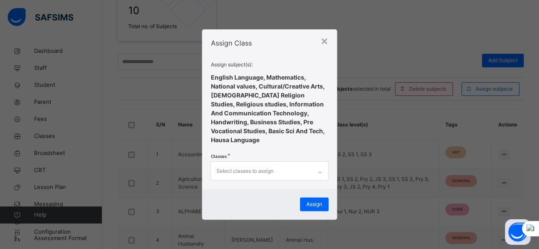
scroll to position [0, 0]
click at [306, 174] on div "Select classes to assign" at bounding box center [261, 171] width 101 height 18
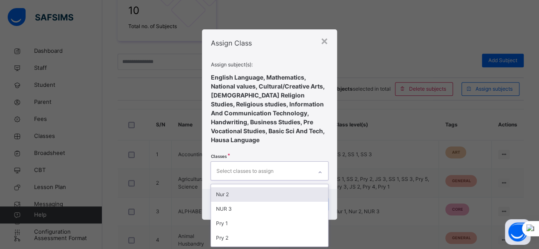
scroll to position [43, 0]
click at [277, 193] on div "Pry 1" at bounding box center [269, 192] width 117 height 14
click at [277, 200] on div "Pry 2" at bounding box center [273, 207] width 118 height 14
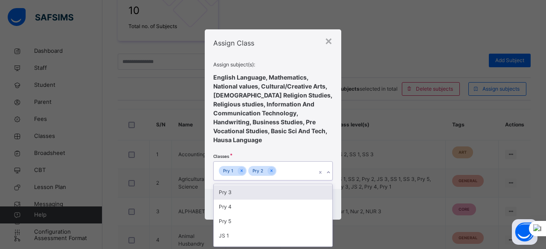
click at [276, 195] on div "Pry 3" at bounding box center [273, 192] width 118 height 14
click at [272, 191] on div "Pry 4" at bounding box center [273, 192] width 118 height 14
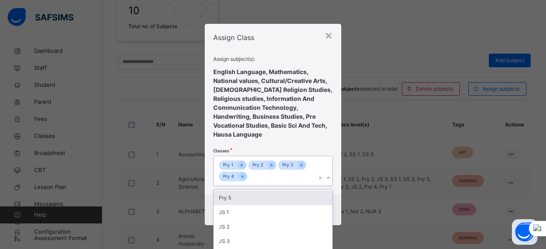
click at [268, 197] on div "Pry 5" at bounding box center [273, 198] width 118 height 14
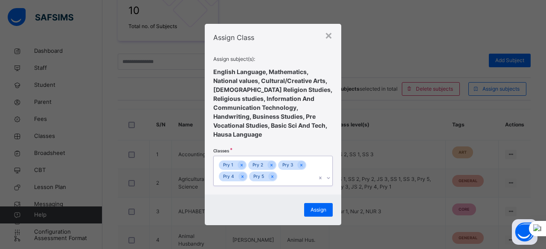
click at [318, 178] on icon at bounding box center [320, 178] width 5 height 9
click at [272, 178] on icon at bounding box center [272, 177] width 5 height 6
click at [243, 178] on icon at bounding box center [242, 177] width 5 height 6
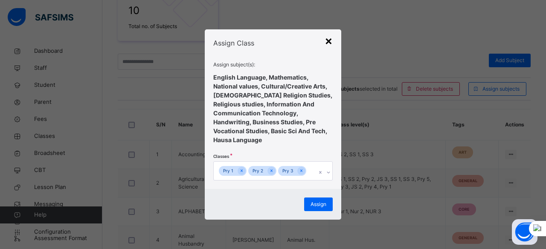
click at [329, 43] on div "×" at bounding box center [328, 41] width 8 height 18
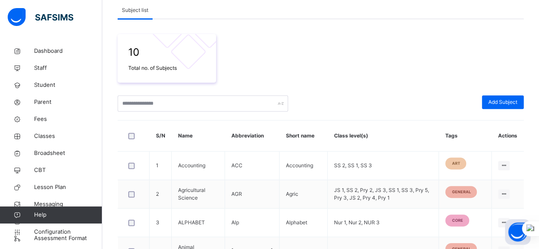
scroll to position [128, 0]
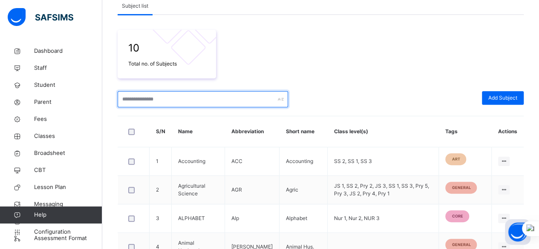
click at [226, 102] on input "text" at bounding box center [203, 99] width 170 height 16
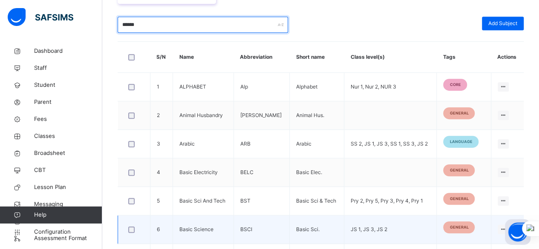
scroll to position [213, 0]
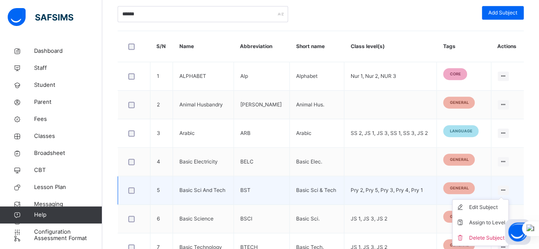
click at [509, 199] on ul "Edit Subject Assign to Level Delete Subject" at bounding box center [480, 222] width 57 height 47
click at [501, 223] on div "Assign to Level" at bounding box center [487, 223] width 36 height 9
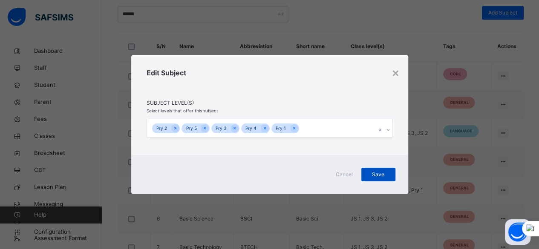
click at [381, 175] on span "Save" at bounding box center [378, 175] width 21 height 8
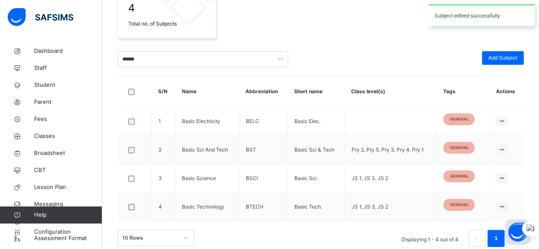
scroll to position [177, 0]
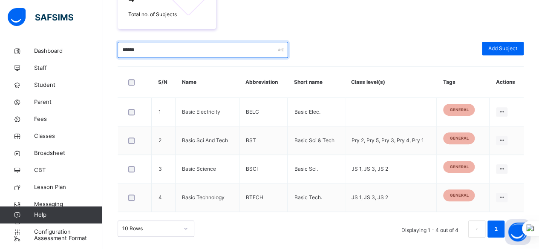
click at [226, 53] on input "*****" at bounding box center [203, 50] width 170 height 16
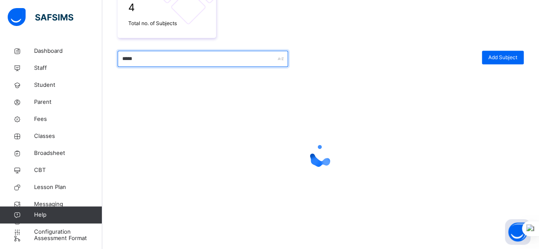
scroll to position [168, 0]
type input "*"
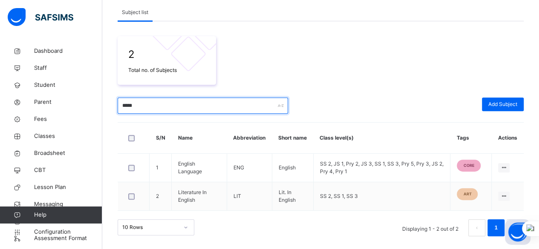
scroll to position [121, 0]
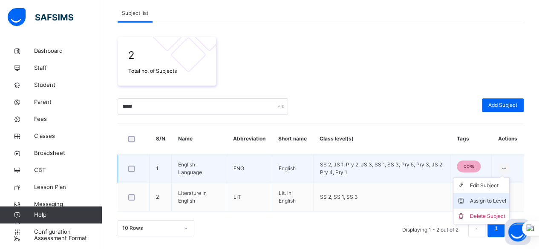
click at [506, 200] on div "Assign to Level" at bounding box center [488, 201] width 36 height 9
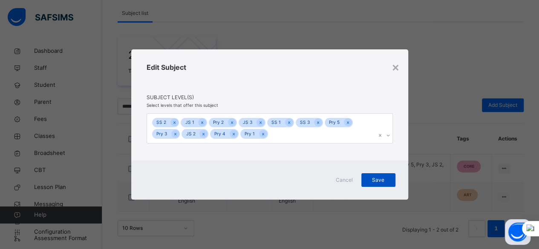
click at [387, 183] on span "Save" at bounding box center [378, 180] width 21 height 8
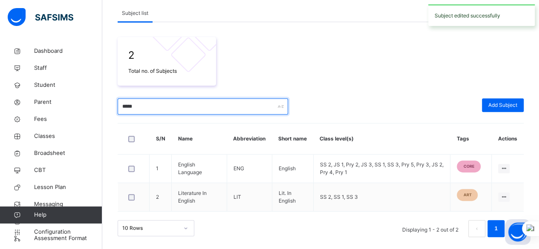
click at [212, 104] on input "*****" at bounding box center [203, 106] width 170 height 16
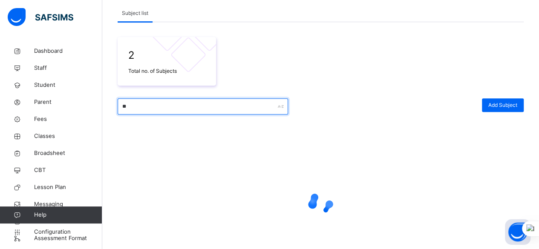
type input "*"
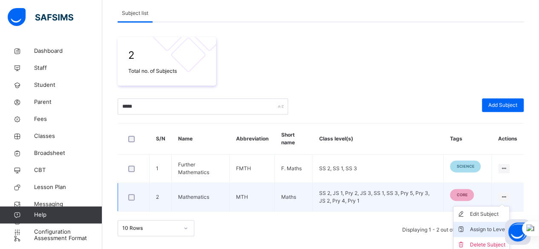
click at [494, 230] on div "Assign to Level" at bounding box center [488, 229] width 36 height 9
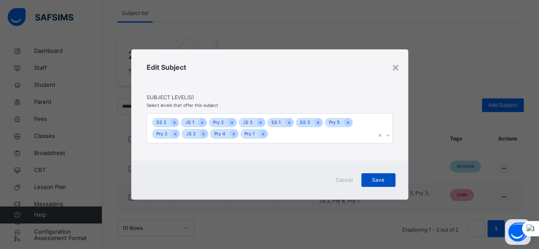
click at [375, 182] on span "Save" at bounding box center [378, 180] width 21 height 8
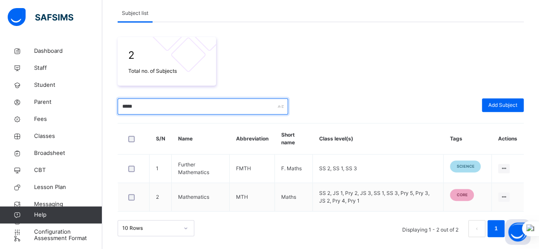
click at [217, 106] on input "*****" at bounding box center [203, 106] width 170 height 16
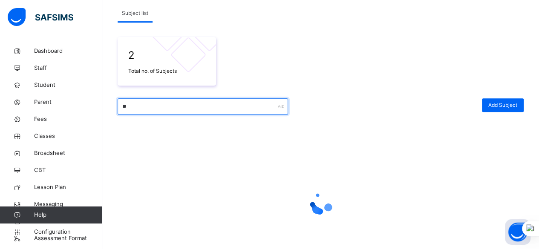
type input "*"
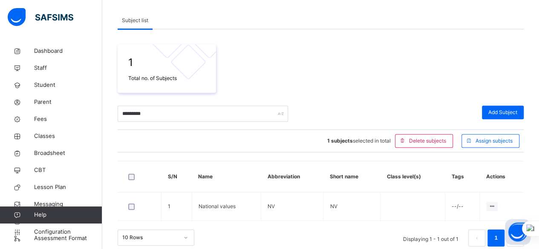
scroll to position [123, 0]
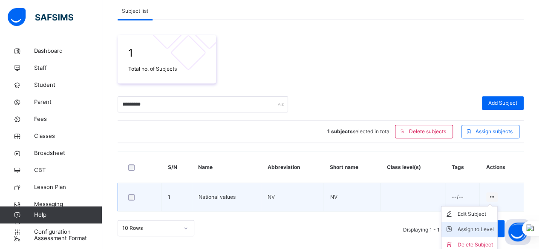
click at [477, 230] on div "Assign to Level" at bounding box center [476, 229] width 36 height 9
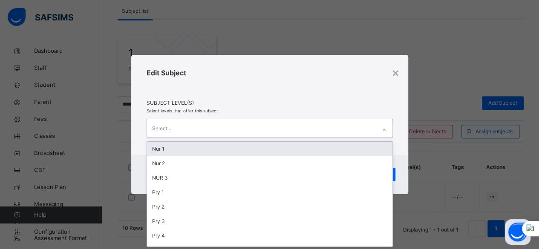
click at [332, 132] on div "Select..." at bounding box center [261, 128] width 229 height 18
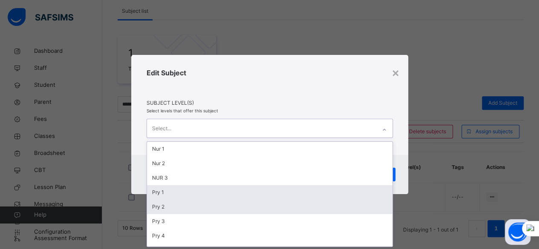
click at [304, 193] on div "Pry 1" at bounding box center [270, 192] width 246 height 14
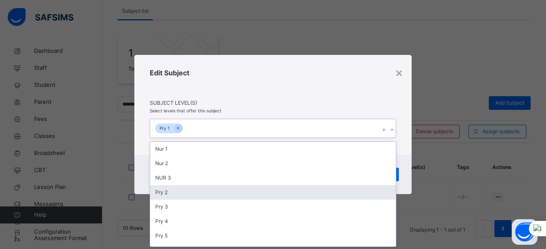
click at [293, 192] on div "Pry 2" at bounding box center [273, 192] width 246 height 14
click at [289, 197] on div "Pry 3" at bounding box center [273, 192] width 246 height 14
click at [265, 193] on div "Pry 4" at bounding box center [273, 192] width 246 height 14
click at [264, 194] on div "Pry 5" at bounding box center [273, 192] width 246 height 14
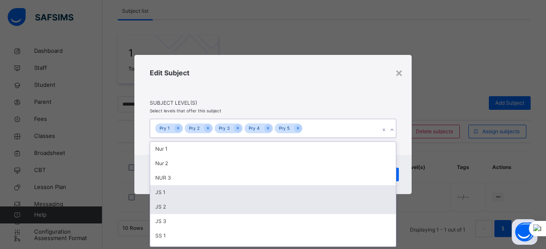
click at [263, 194] on div "JS 1" at bounding box center [273, 192] width 246 height 14
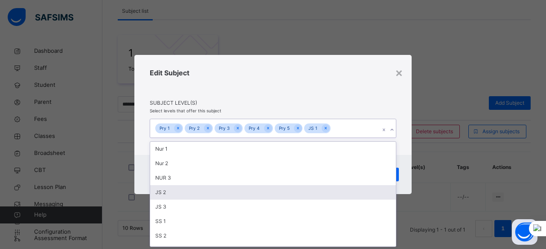
click at [263, 196] on div "JS 2" at bounding box center [273, 192] width 246 height 14
click at [263, 197] on div "JS 3" at bounding box center [273, 192] width 246 height 14
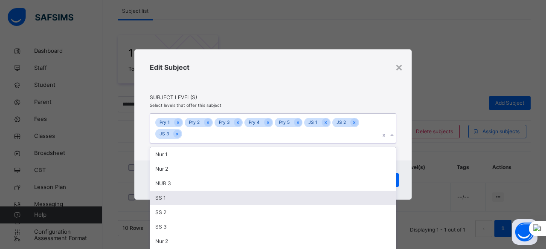
click at [263, 197] on div "SS 1" at bounding box center [273, 198] width 246 height 14
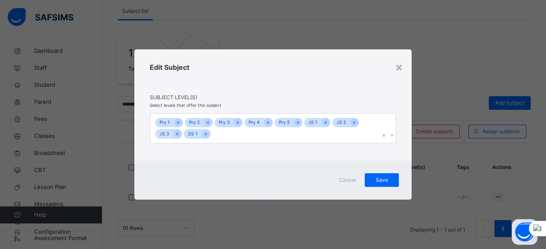
click at [382, 90] on div "Edit Subject" at bounding box center [273, 78] width 246 height 32
click at [384, 179] on span "Save" at bounding box center [381, 180] width 21 height 8
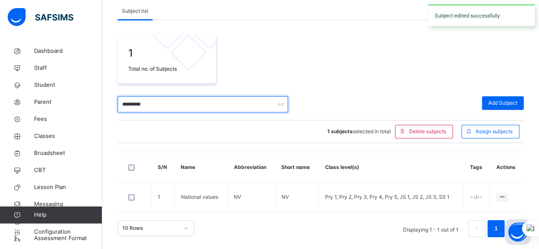
click at [249, 107] on input "********" at bounding box center [203, 104] width 170 height 16
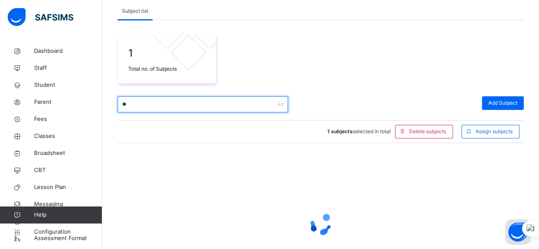
type input "*"
click at [129, 104] on input "**********" at bounding box center [203, 104] width 170 height 16
click at [150, 104] on input "**********" at bounding box center [203, 104] width 170 height 16
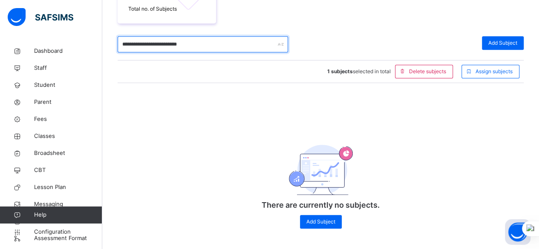
scroll to position [183, 0]
click at [184, 43] on input "**********" at bounding box center [203, 44] width 170 height 16
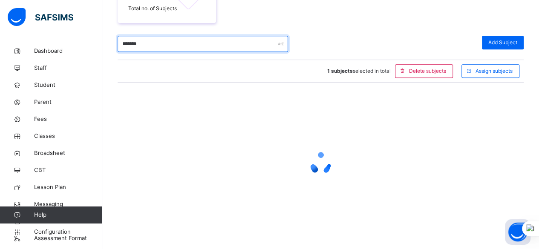
scroll to position [123, 0]
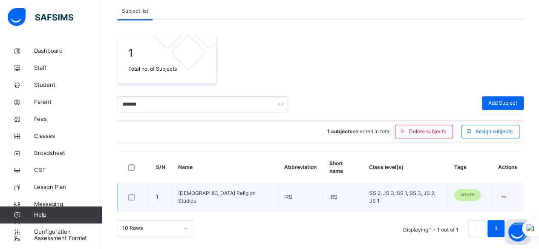
click at [130, 200] on div at bounding box center [133, 197] width 18 height 18
click at [494, 228] on div "Assign to Level" at bounding box center [488, 229] width 36 height 9
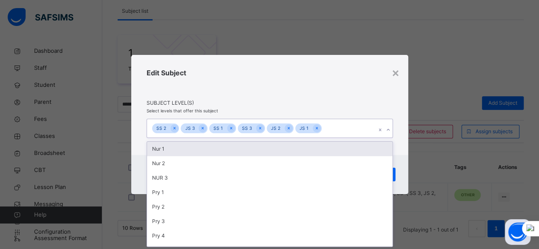
scroll to position [0, 0]
click at [387, 130] on icon at bounding box center [388, 130] width 5 height 9
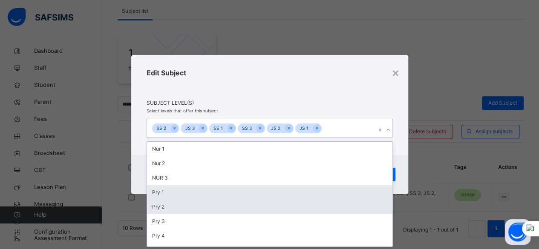
click at [272, 193] on div "Pry 1" at bounding box center [270, 192] width 246 height 14
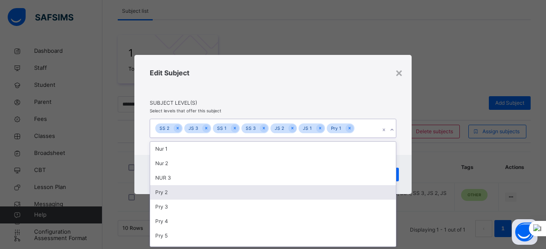
click at [268, 192] on div "Pry 2" at bounding box center [273, 192] width 246 height 14
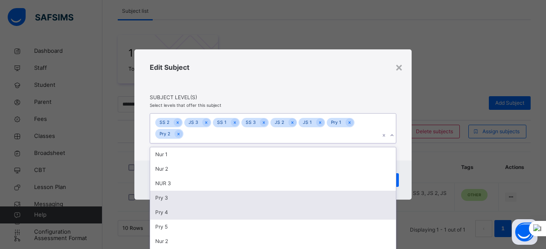
click at [259, 201] on div "Pry 3" at bounding box center [273, 198] width 246 height 14
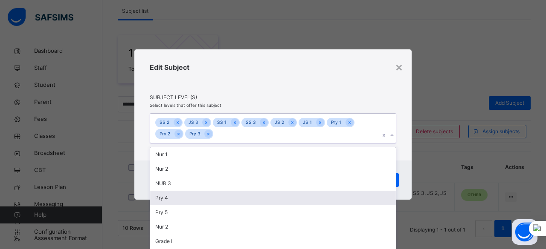
click at [259, 201] on div "Pry 4" at bounding box center [273, 198] width 246 height 14
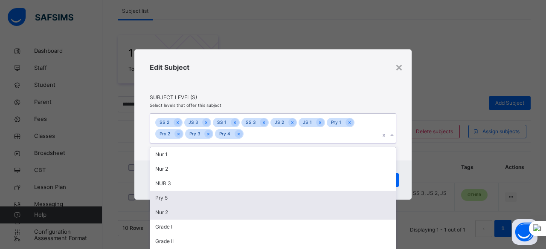
click at [260, 199] on div "Pry 5" at bounding box center [273, 198] width 246 height 14
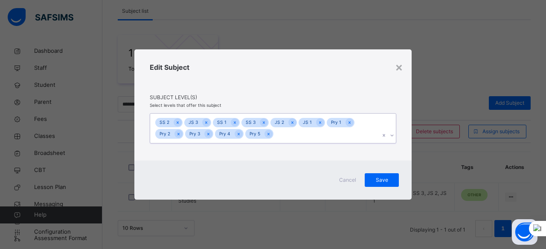
click at [367, 137] on div "SS 2 JS 3 SS 1 SS 3 JS 2 JS 1 Pry 1 Pry 2 Pry 3 Pry 4 Pry 5" at bounding box center [264, 128] width 229 height 29
click at [386, 179] on span "Save" at bounding box center [381, 180] width 21 height 8
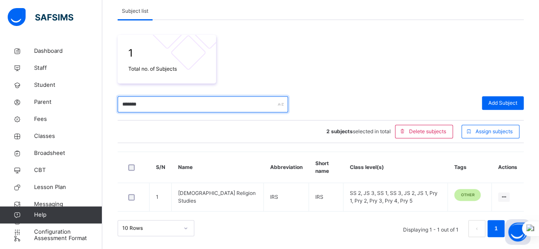
click at [227, 109] on input "*******" at bounding box center [203, 104] width 170 height 16
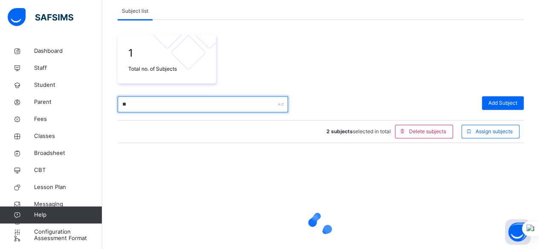
type input "*"
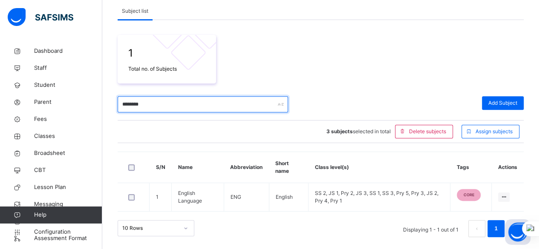
click at [202, 106] on input "*******" at bounding box center [203, 104] width 170 height 16
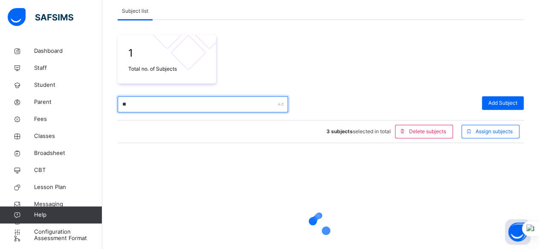
type input "*"
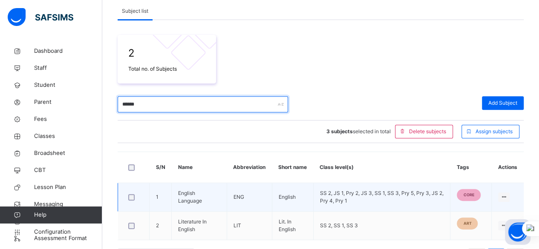
scroll to position [151, 0]
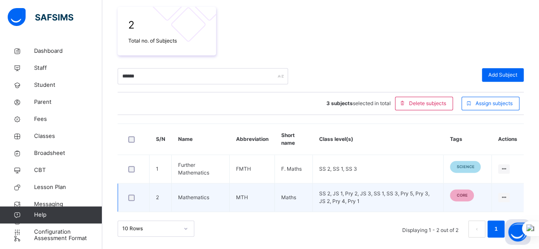
click at [135, 198] on div at bounding box center [134, 198] width 14 height 6
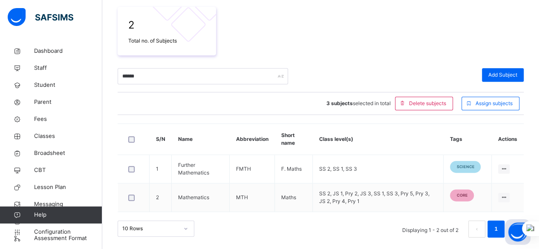
click at [361, 105] on span "3 subjects selected in total" at bounding box center [358, 104] width 64 height 8
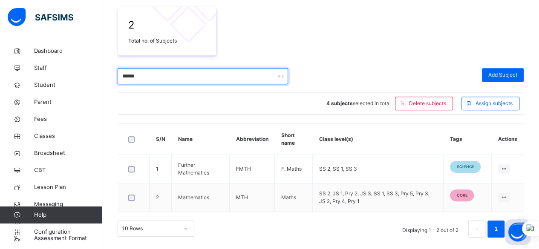
click at [217, 78] on input "******" at bounding box center [203, 76] width 170 height 16
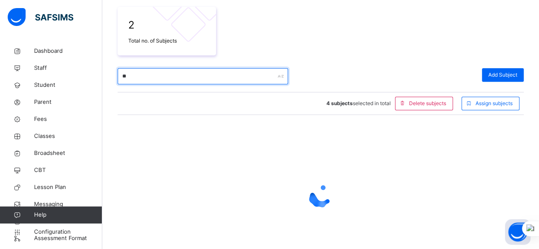
type input "*"
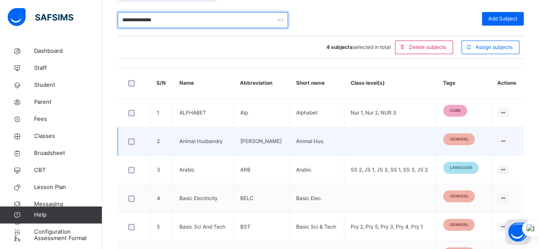
scroll to position [194, 0]
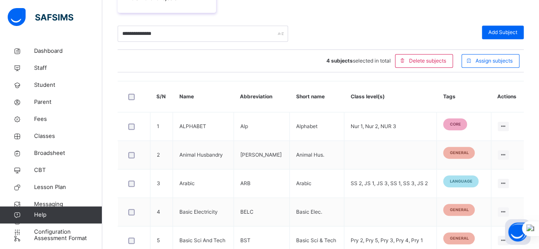
click at [351, 62] on strong "4 subjects" at bounding box center [339, 61] width 26 height 6
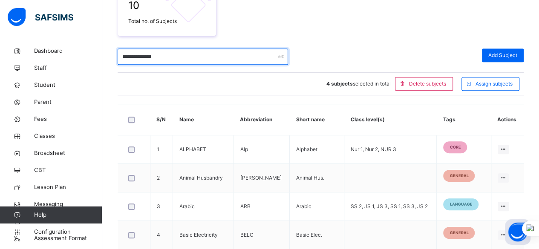
scroll to position [151, 0]
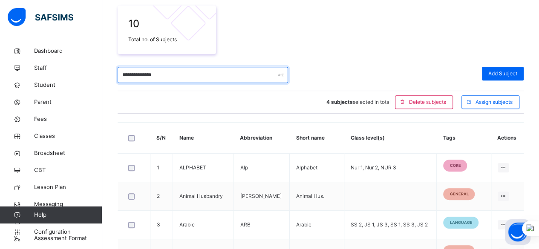
click at [214, 36] on div "**********" at bounding box center [321, 228] width 406 height 474
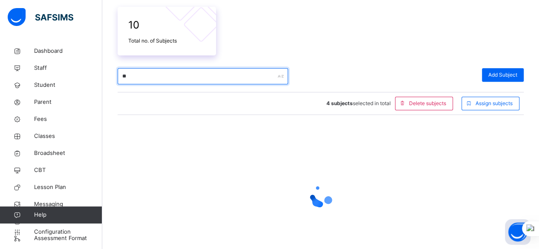
type input "*"
click at [131, 77] on input "*******" at bounding box center [203, 76] width 170 height 16
click at [164, 79] on input "*******" at bounding box center [203, 76] width 170 height 16
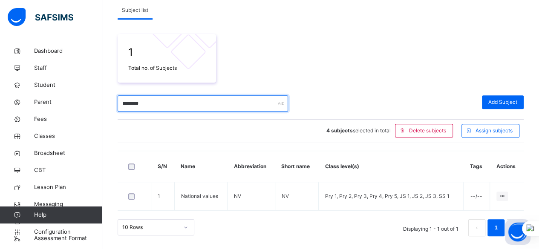
scroll to position [123, 0]
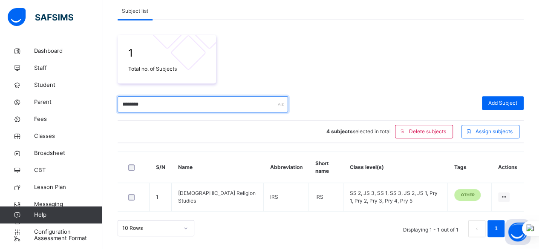
click at [150, 106] on input "*******" at bounding box center [203, 104] width 170 height 16
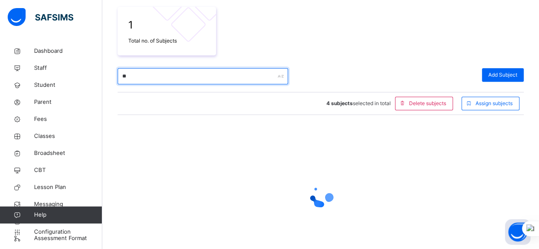
type input "*"
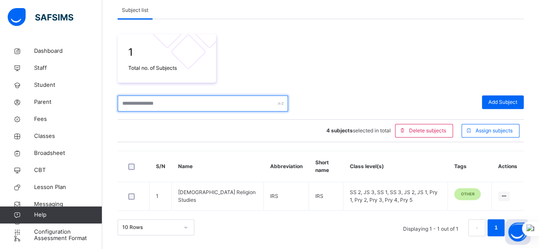
scroll to position [151, 0]
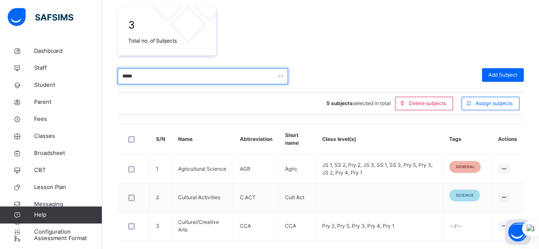
click at [243, 79] on input "*****" at bounding box center [203, 76] width 170 height 16
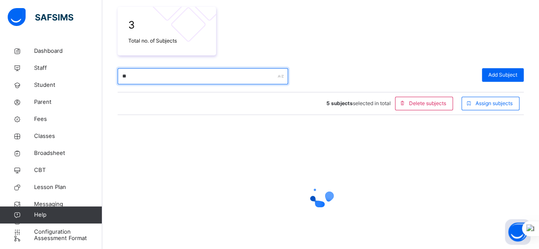
type input "*"
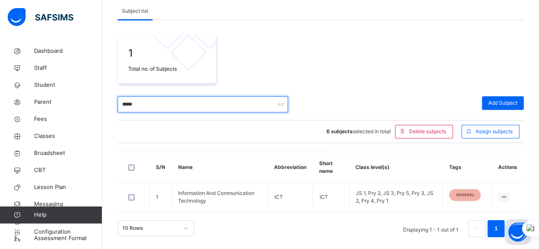
click at [171, 106] on input "*****" at bounding box center [203, 104] width 170 height 16
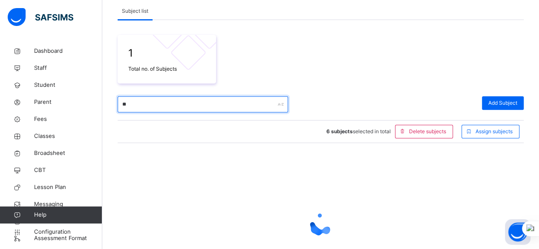
type input "*"
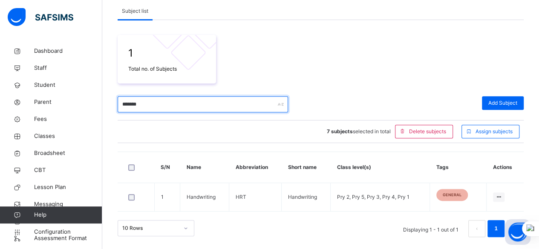
click at [260, 105] on input "*******" at bounding box center [203, 104] width 170 height 16
click at [261, 105] on input "*******" at bounding box center [203, 104] width 170 height 16
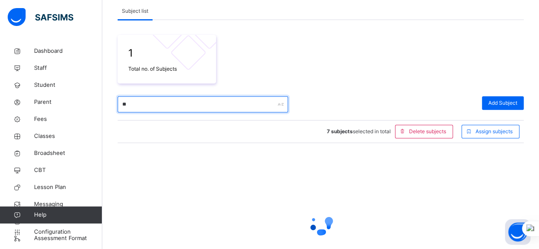
type input "*"
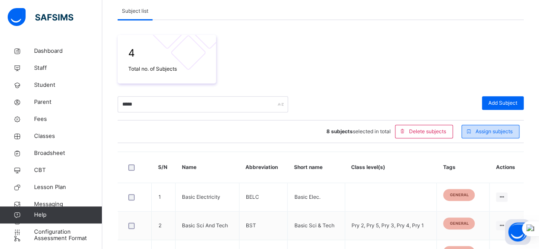
click at [520, 130] on div "Assign subjects" at bounding box center [491, 132] width 58 height 14
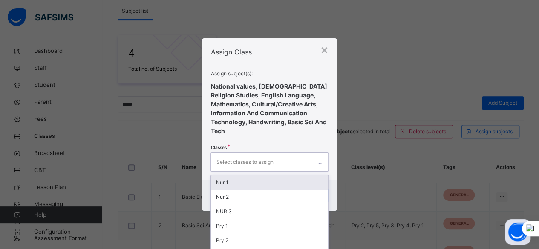
scroll to position [0, 0]
click at [305, 155] on div "Select classes to assign" at bounding box center [261, 162] width 101 height 18
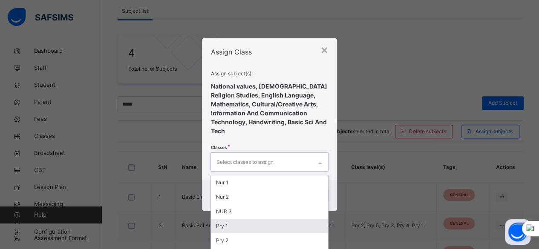
click at [279, 219] on div "Pry 1" at bounding box center [269, 226] width 117 height 14
click at [279, 219] on div "Pry 2" at bounding box center [273, 226] width 118 height 14
click at [279, 220] on div "Pry 3" at bounding box center [273, 226] width 118 height 14
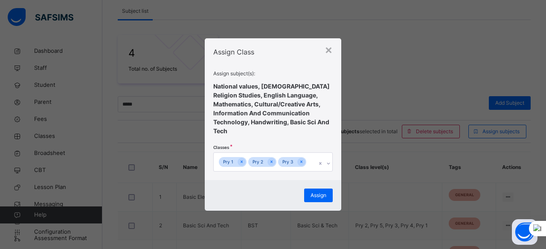
click at [335, 133] on div "Assign Class Assign subject(s): National values, [DEMOGRAPHIC_DATA] Religion St…" at bounding box center [273, 109] width 136 height 142
click at [326, 193] on span "Assign" at bounding box center [318, 196] width 16 height 8
click at [320, 128] on div "Assign subject(s): National values, [DEMOGRAPHIC_DATA] Religion Studies, Englis…" at bounding box center [272, 120] width 119 height 101
click at [320, 193] on span "Assign" at bounding box center [318, 196] width 16 height 8
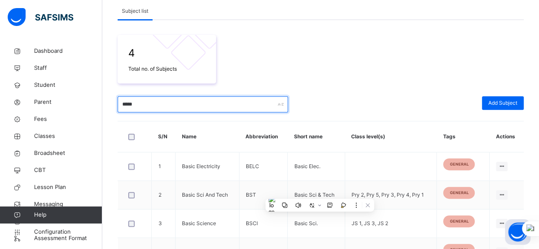
click at [248, 108] on input "*****" at bounding box center [203, 104] width 170 height 16
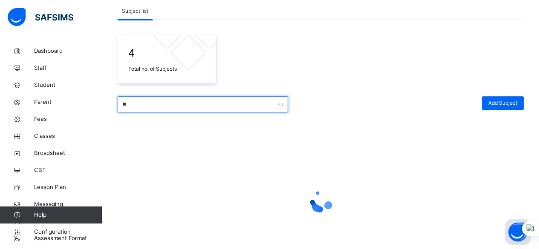
type input "*"
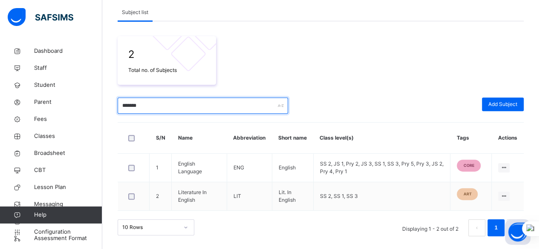
scroll to position [121, 0]
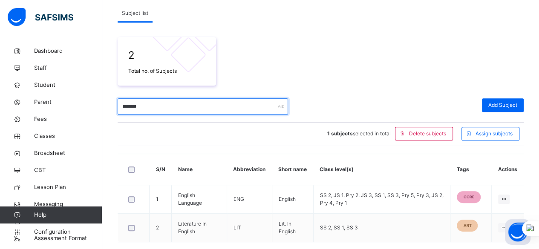
click at [170, 106] on input "*******" at bounding box center [203, 106] width 170 height 16
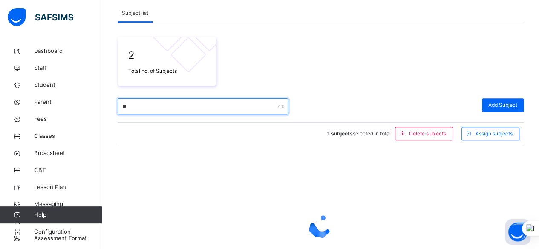
type input "*"
click at [171, 108] on input "*****" at bounding box center [203, 106] width 170 height 16
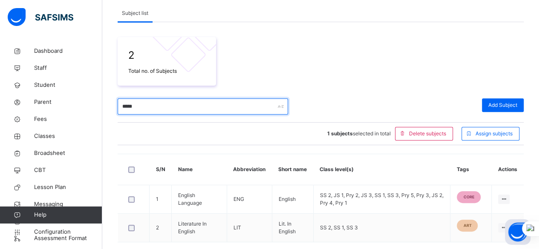
click at [215, 108] on input "*****" at bounding box center [203, 106] width 170 height 16
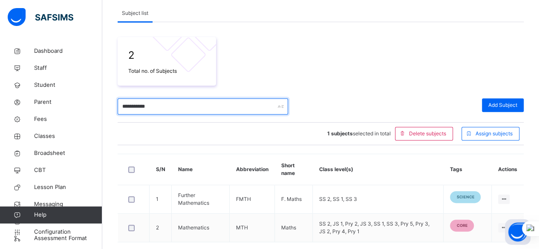
scroll to position [151, 0]
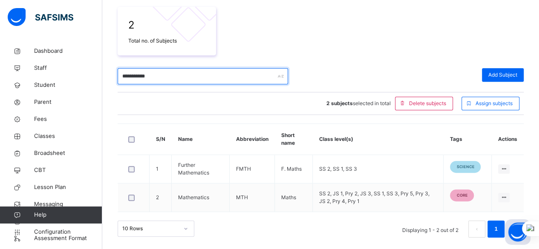
click at [208, 71] on input "**********" at bounding box center [203, 76] width 170 height 16
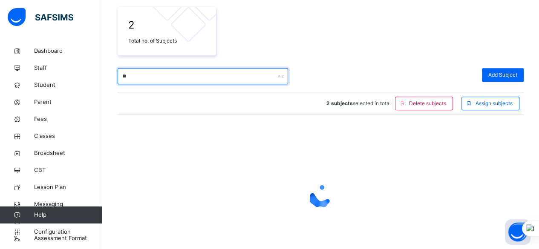
type input "*"
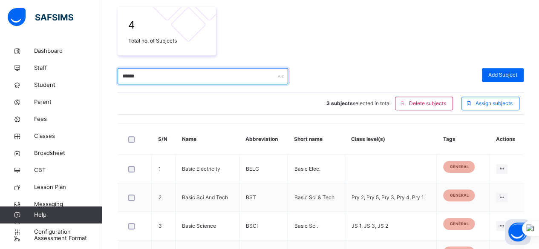
click at [184, 75] on input "*****" at bounding box center [203, 76] width 170 height 16
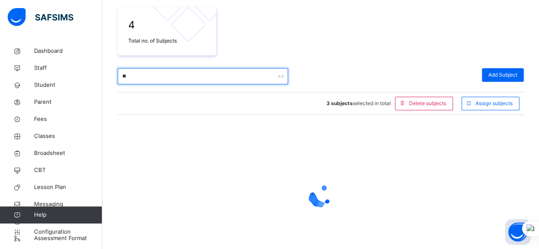
type input "*"
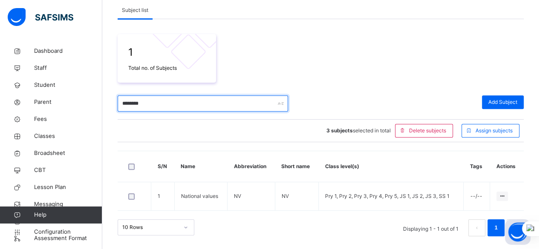
scroll to position [123, 0]
drag, startPoint x: 208, startPoint y: 104, endPoint x: 215, endPoint y: 102, distance: 6.7
click at [214, 102] on input "********" at bounding box center [203, 104] width 170 height 16
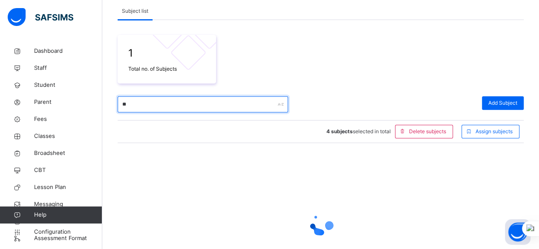
type input "*"
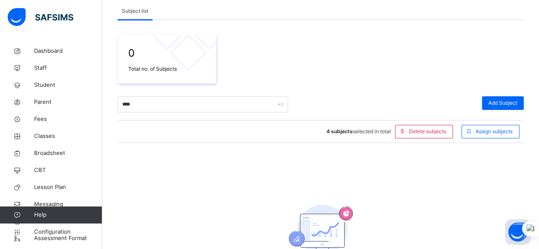
click at [133, 196] on div "0 Total no. of Subjects **** Add Subject 4 subjects selected in total Delete su…" at bounding box center [321, 158] width 406 height 277
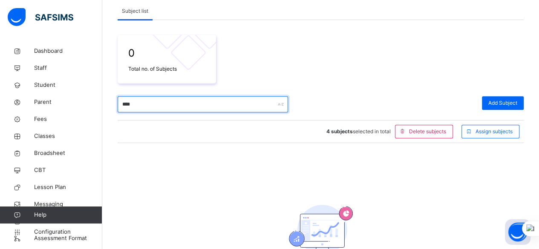
click at [164, 110] on input "****" at bounding box center [203, 104] width 170 height 16
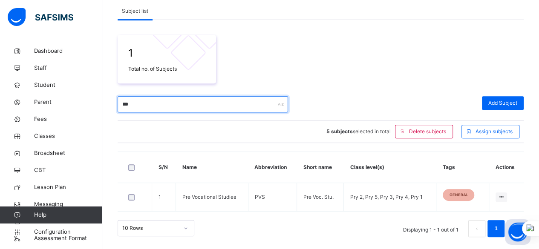
click at [173, 104] on input "***" at bounding box center [203, 104] width 170 height 16
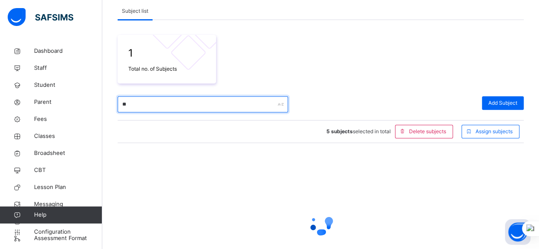
type input "*"
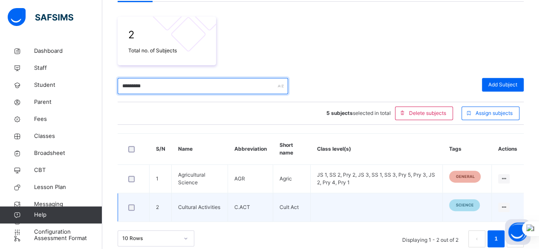
scroll to position [151, 0]
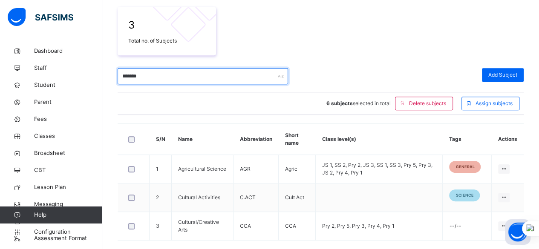
click at [176, 72] on input "*******" at bounding box center [203, 76] width 170 height 16
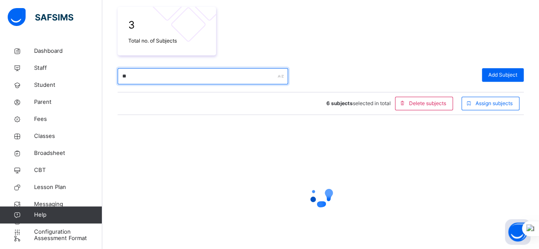
type input "*"
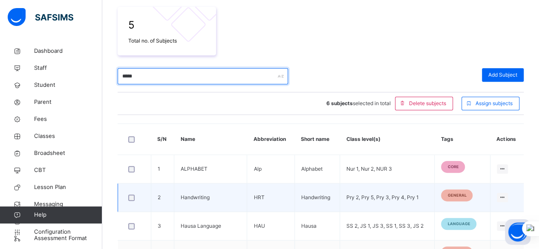
scroll to position [194, 0]
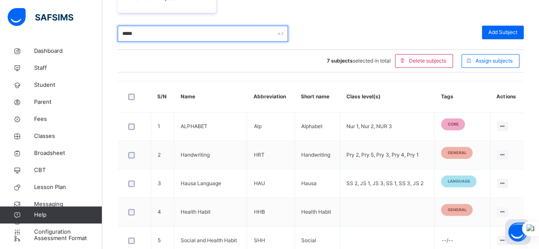
click at [193, 37] on input "*****" at bounding box center [203, 34] width 170 height 16
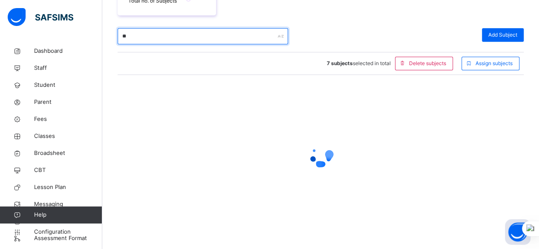
type input "*"
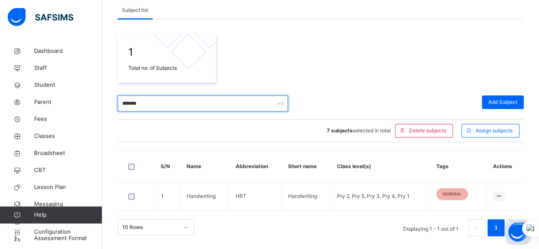
scroll to position [123, 0]
click at [170, 107] on input "*******" at bounding box center [203, 104] width 170 height 16
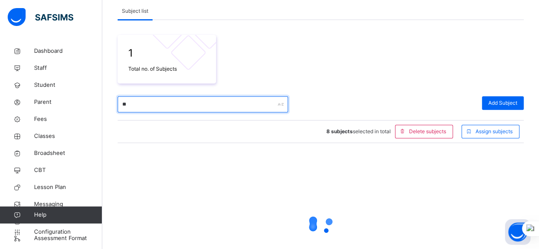
type input "*"
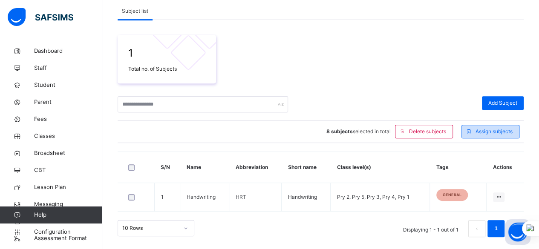
click at [495, 131] on span "Assign subjects" at bounding box center [494, 132] width 37 height 8
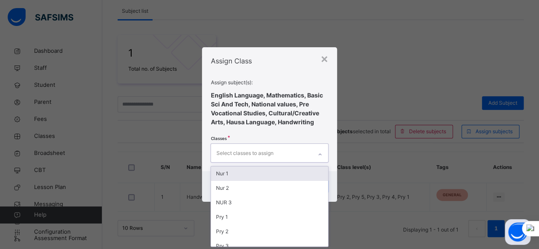
scroll to position [0, 0]
click at [288, 154] on div "Select classes to assign" at bounding box center [261, 153] width 101 height 18
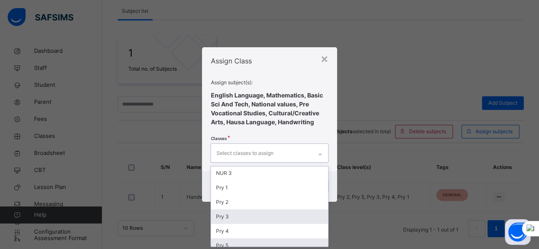
scroll to position [43, 0]
click at [294, 221] on div "Pry 4" at bounding box center [269, 218] width 117 height 14
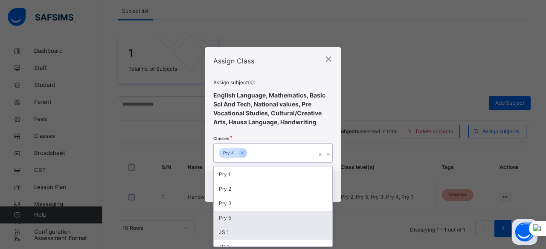
click at [295, 220] on div "Pry 5" at bounding box center [273, 218] width 118 height 14
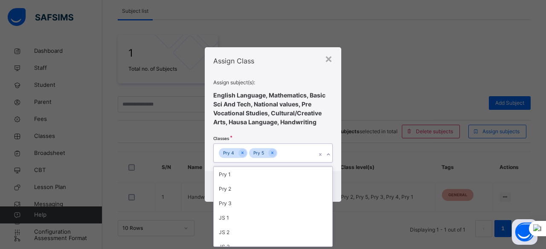
click at [337, 125] on div "Assign Class Assign subject(s): English Language, Mathematics, Basic Sci And Te…" at bounding box center [273, 109] width 136 height 124
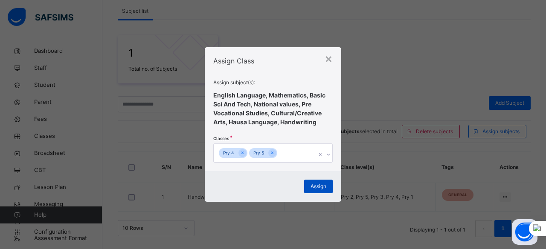
click at [321, 189] on span "Assign" at bounding box center [318, 187] width 16 height 8
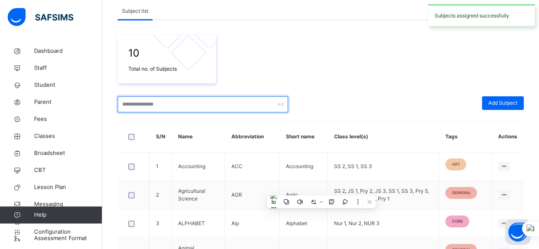
click at [187, 106] on input "text" at bounding box center [203, 104] width 170 height 16
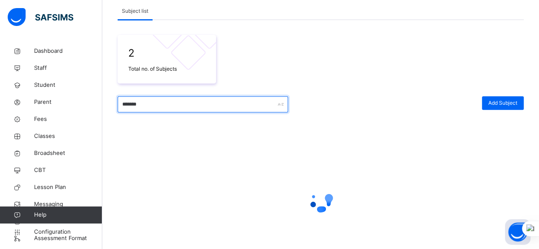
scroll to position [121, 0]
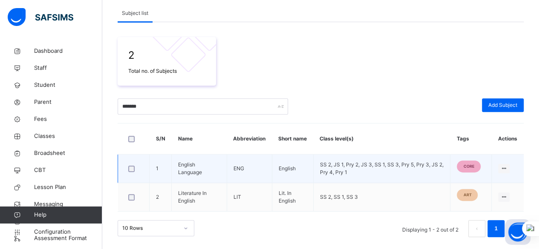
click at [135, 170] on div at bounding box center [133, 169] width 18 height 18
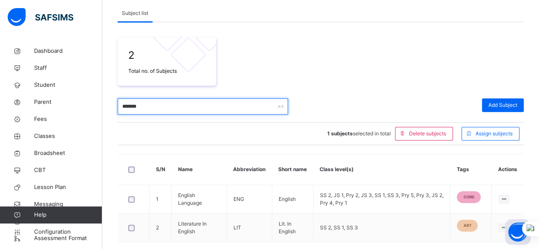
click at [203, 103] on input "*******" at bounding box center [203, 106] width 170 height 16
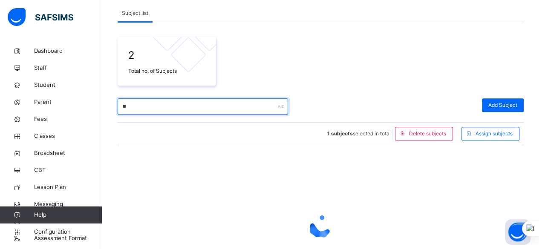
type input "*"
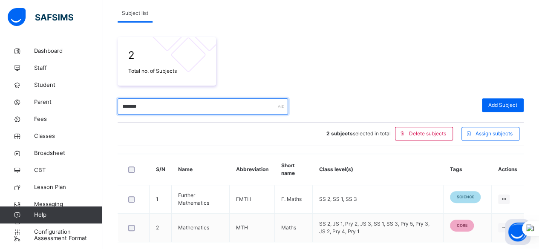
click at [170, 100] on input "*******" at bounding box center [203, 106] width 170 height 16
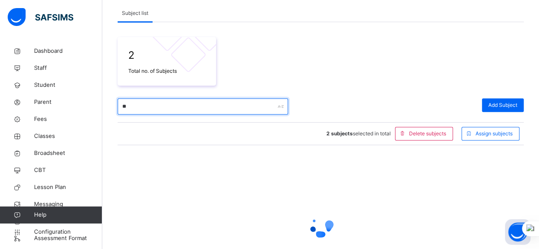
type input "*"
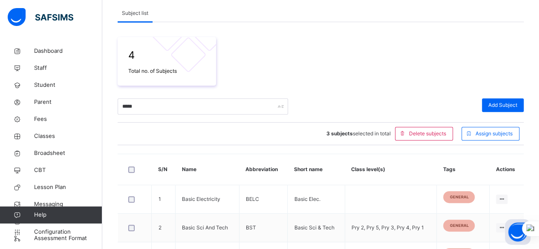
click at [163, 98] on span at bounding box center [321, 92] width 406 height 13
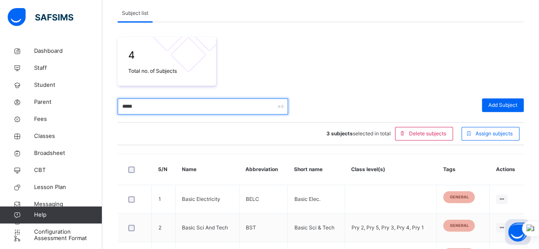
click at [191, 102] on input "*****" at bounding box center [203, 106] width 170 height 16
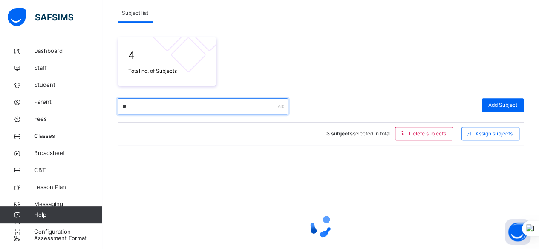
type input "*"
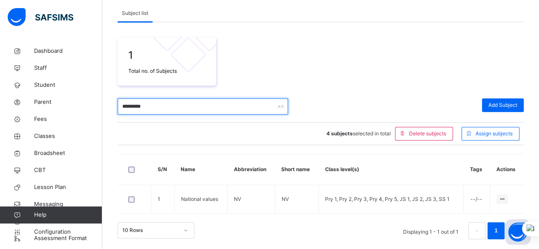
click at [173, 102] on input "********" at bounding box center [203, 106] width 170 height 16
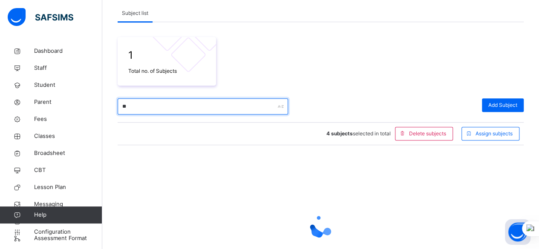
type input "*"
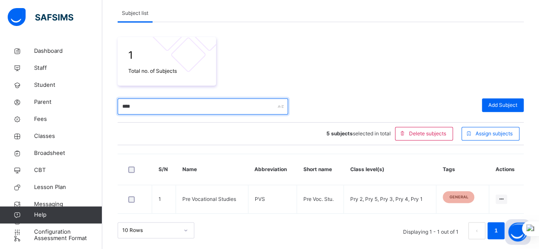
click at [154, 102] on input "***" at bounding box center [203, 106] width 170 height 16
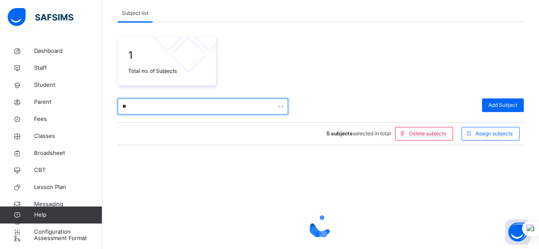
type input "*"
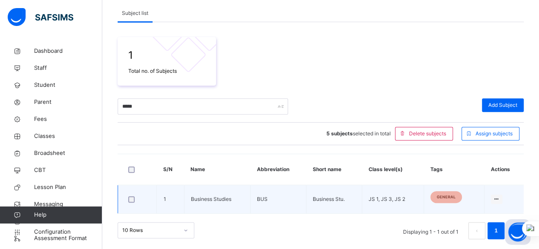
click at [135, 196] on div at bounding box center [137, 199] width 21 height 6
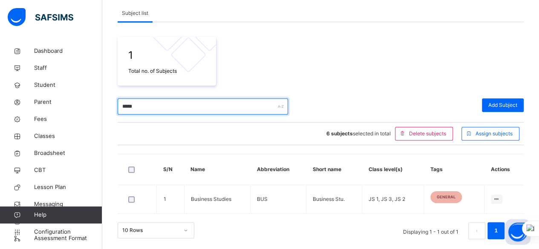
click at [154, 105] on input "*****" at bounding box center [203, 106] width 170 height 16
type input "*"
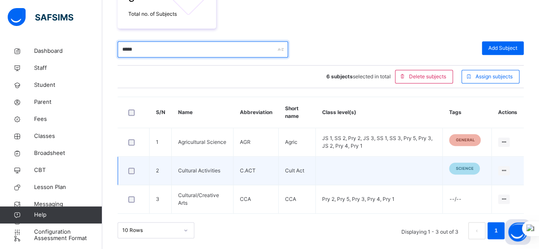
scroll to position [179, 0]
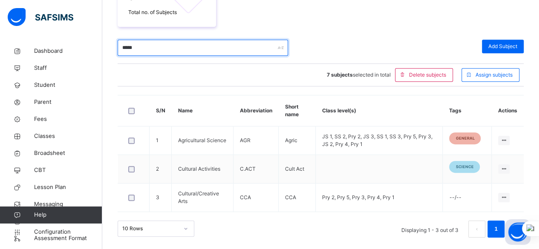
click at [179, 46] on input "*****" at bounding box center [203, 48] width 170 height 16
type input "*"
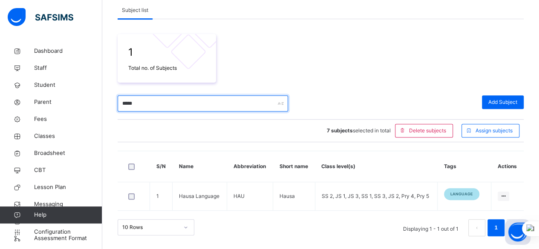
scroll to position [123, 0]
click at [159, 106] on input "*****" at bounding box center [203, 104] width 170 height 16
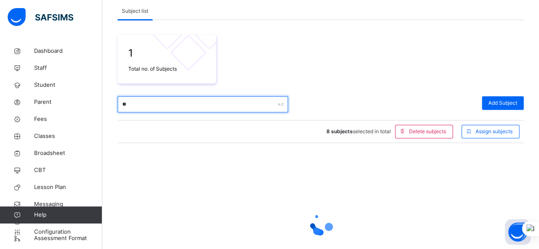
type input "*"
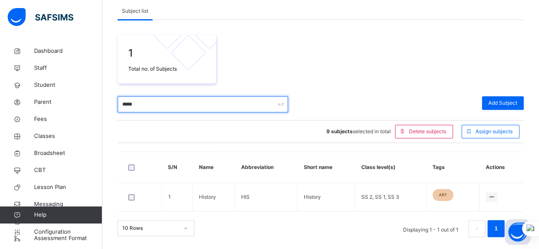
click at [188, 100] on input "*****" at bounding box center [203, 104] width 170 height 16
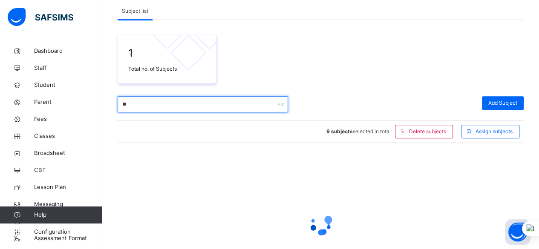
type input "*"
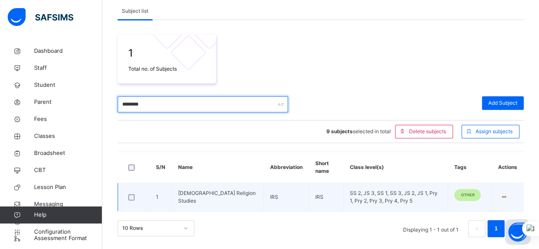
type input "*******"
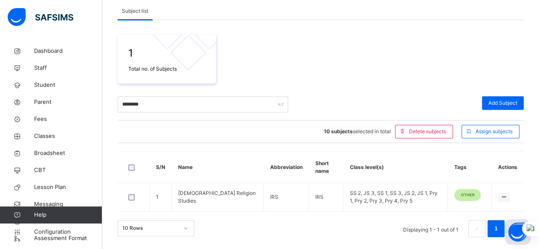
click at [255, 128] on div "10 subjects selected in total Delete subjects Assign subjects" at bounding box center [321, 132] width 406 height 22
click at [492, 131] on span "Assign subjects" at bounding box center [494, 132] width 37 height 8
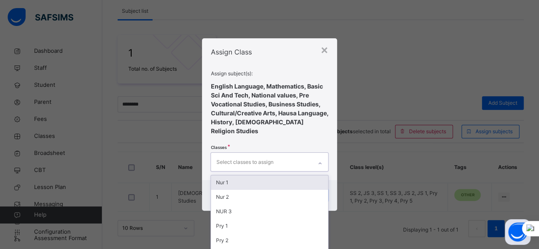
scroll to position [0, 0]
click at [322, 163] on div at bounding box center [320, 164] width 14 height 14
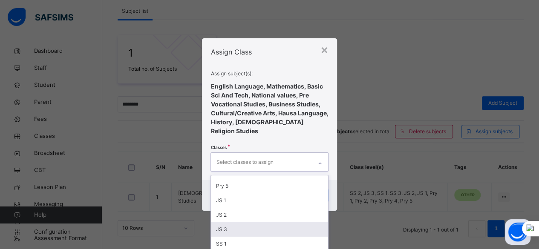
scroll to position [85, 0]
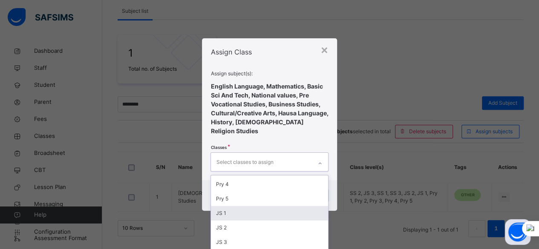
click at [258, 207] on div "JS 1" at bounding box center [269, 213] width 117 height 14
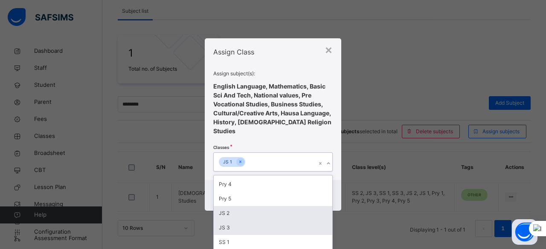
click at [256, 212] on div "JS 2" at bounding box center [273, 213] width 118 height 14
click at [255, 210] on div "JS 3" at bounding box center [273, 213] width 118 height 14
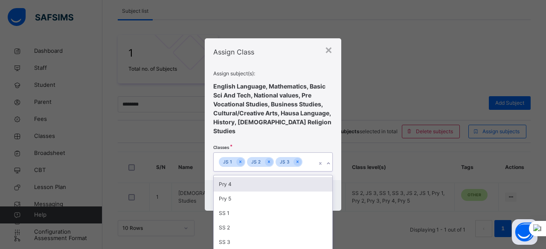
click at [330, 131] on div "Assign subject(s): English Language, Mathematics, Basic Sci And Tech, National …" at bounding box center [272, 120] width 119 height 101
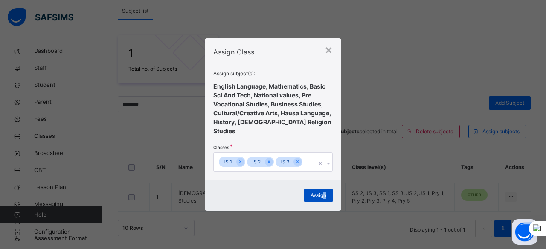
click at [325, 192] on span "Assign" at bounding box center [318, 196] width 16 height 8
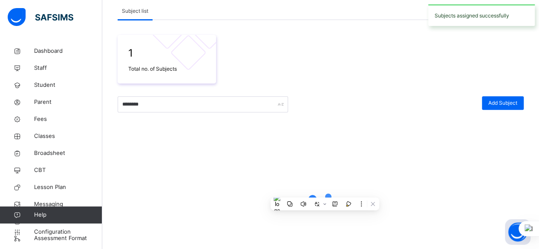
scroll to position [92, 0]
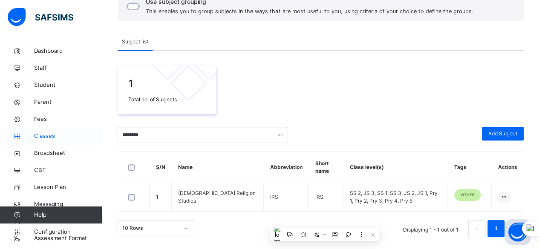
click at [49, 136] on span "Classes" at bounding box center [68, 136] width 68 height 9
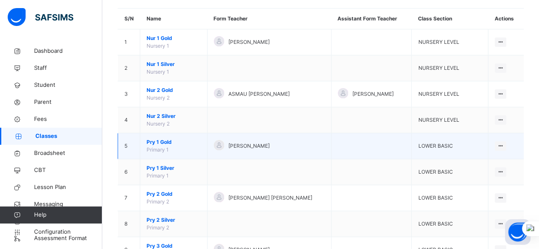
scroll to position [85, 0]
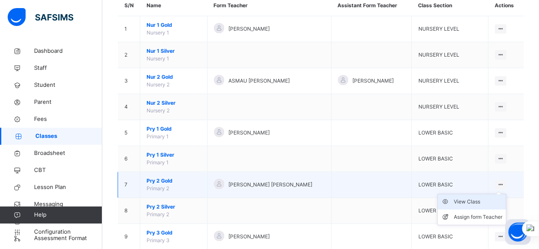
click at [476, 201] on div "View Class" at bounding box center [478, 202] width 49 height 9
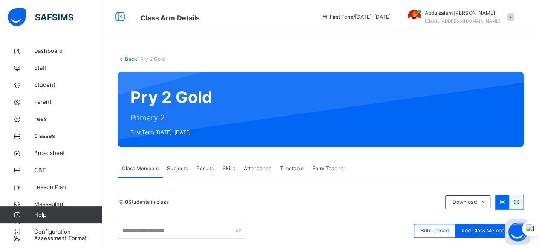
click at [183, 171] on span "Subjects" at bounding box center [177, 169] width 21 height 8
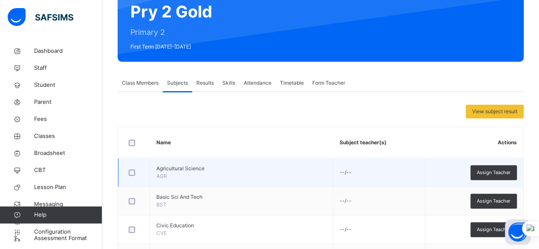
scroll to position [128, 0]
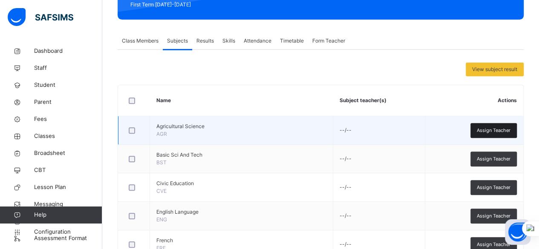
click at [498, 130] on span "Assign Teacher" at bounding box center [494, 130] width 34 height 7
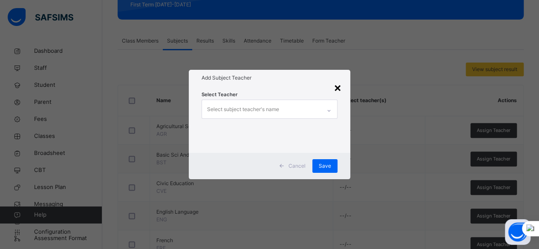
click at [341, 88] on div "×" at bounding box center [338, 87] width 8 height 18
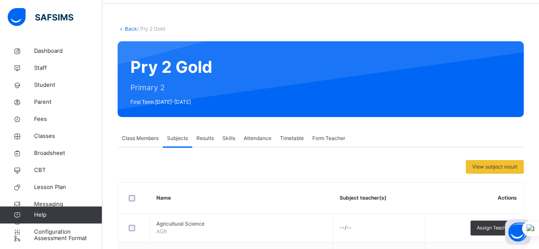
scroll to position [30, 0]
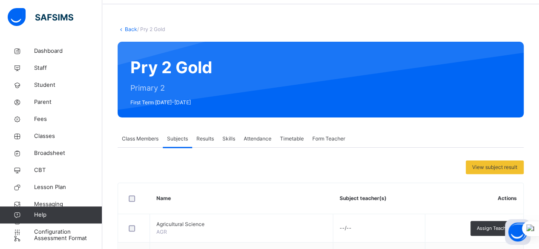
click at [128, 29] on link "Back" at bounding box center [131, 29] width 12 height 6
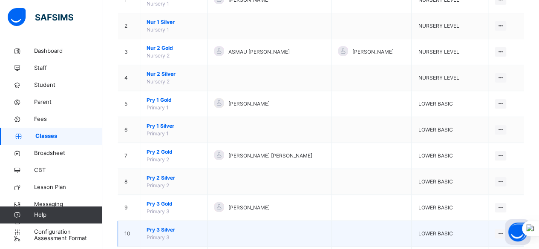
scroll to position [128, 0]
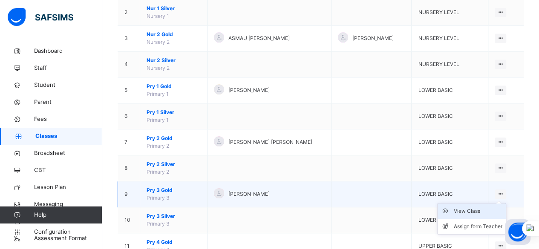
click at [488, 208] on div "View Class" at bounding box center [478, 211] width 49 height 9
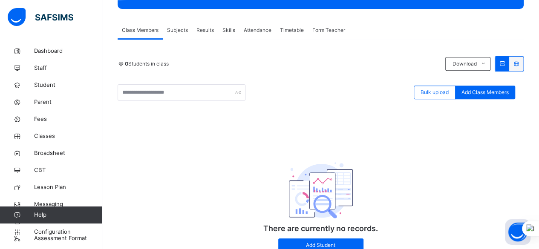
scroll to position [128, 0]
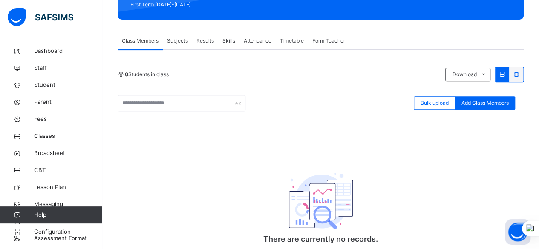
click at [175, 42] on span "Subjects" at bounding box center [177, 41] width 21 height 8
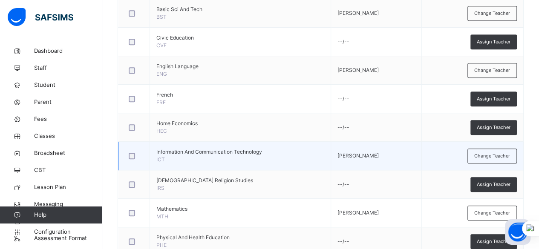
scroll to position [298, 0]
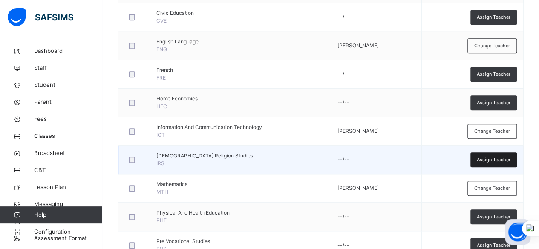
click at [502, 159] on span "Assign Teacher" at bounding box center [494, 159] width 34 height 7
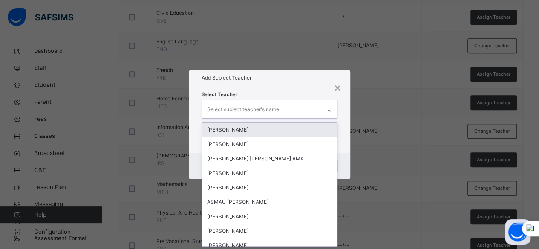
click at [329, 111] on icon at bounding box center [328, 111] width 5 height 9
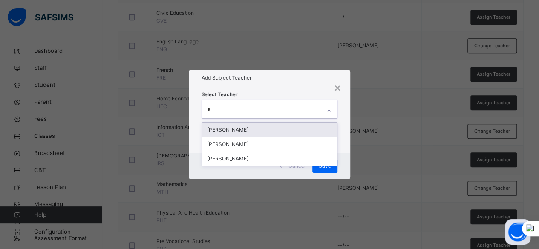
type input "**"
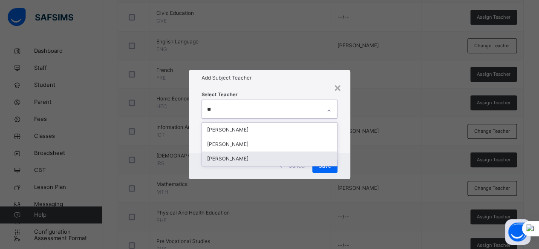
click at [301, 156] on div "[PERSON_NAME]" at bounding box center [270, 159] width 136 height 14
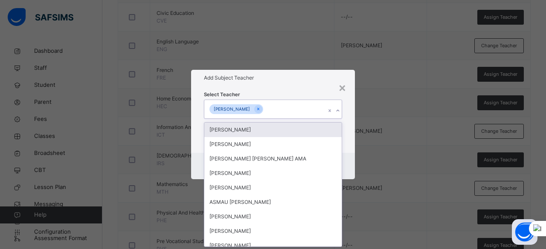
click at [354, 118] on div "× Add Subject Teacher Select Teacher option [PERSON_NAME], selected. option [PE…" at bounding box center [273, 124] width 546 height 249
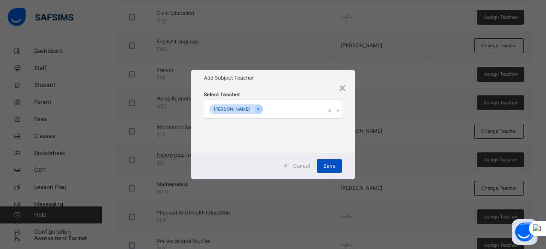
click at [334, 167] on span "Save" at bounding box center [329, 166] width 12 height 8
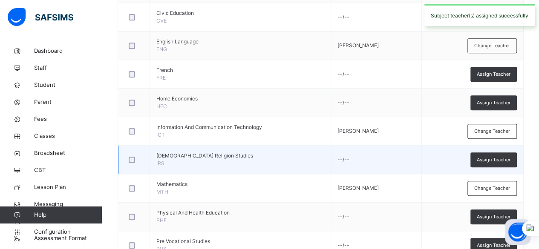
click at [131, 162] on div at bounding box center [134, 160] width 18 height 18
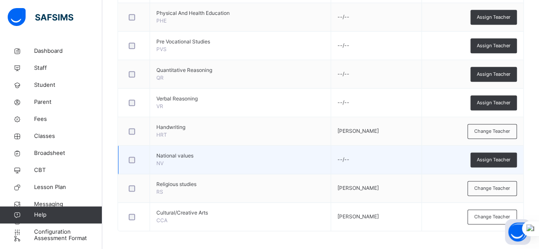
scroll to position [499, 0]
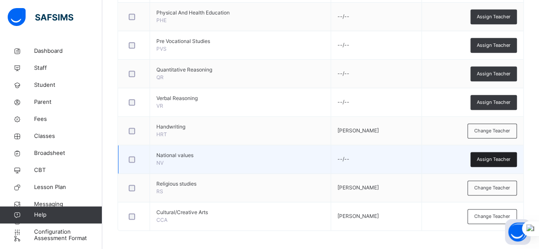
click at [495, 158] on span "Assign Teacher" at bounding box center [494, 159] width 34 height 7
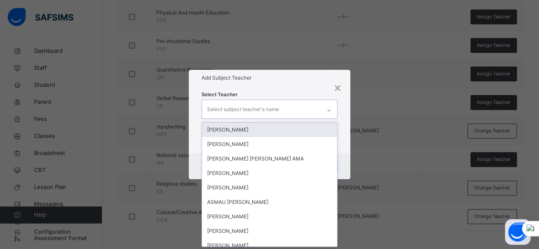
scroll to position [0, 0]
click at [320, 113] on div "Select subject teacher's name" at bounding box center [261, 109] width 119 height 18
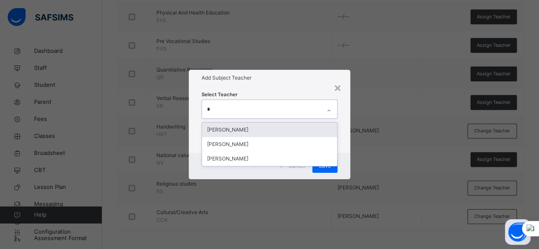
type input "**"
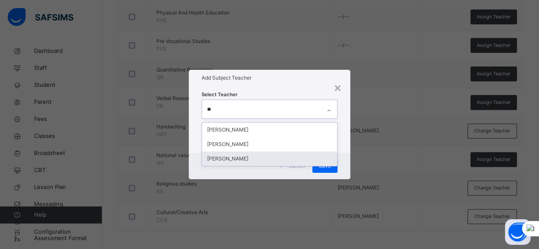
click at [304, 162] on div "[PERSON_NAME]" at bounding box center [270, 159] width 136 height 14
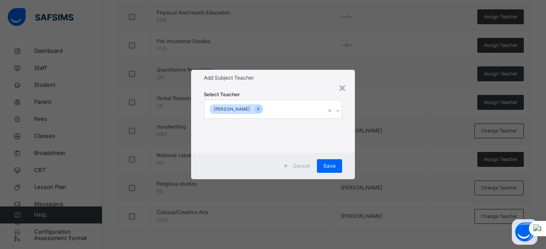
click at [349, 133] on div "Select Teacher [PERSON_NAME]" at bounding box center [273, 119] width 164 height 66
click at [333, 166] on span "Save" at bounding box center [329, 166] width 12 height 8
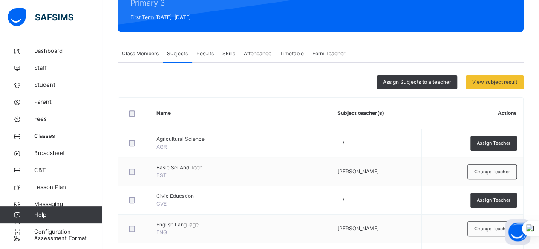
scroll to position [115, 0]
click at [405, 81] on span "Assign Subjects to a teacher" at bounding box center [417, 82] width 68 height 8
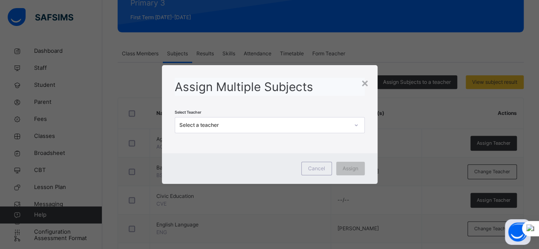
scroll to position [0, 0]
click at [349, 128] on div "Select a teacher" at bounding box center [264, 125] width 170 height 8
click at [350, 127] on div at bounding box center [356, 125] width 16 height 15
click at [314, 169] on span "Cancel" at bounding box center [316, 169] width 17 height 8
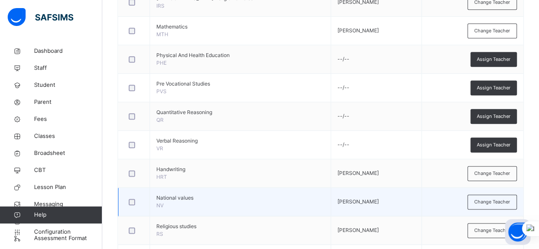
scroll to position [499, 0]
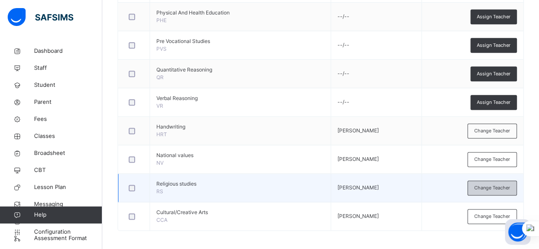
click at [485, 188] on span "Change Teacher" at bounding box center [492, 188] width 36 height 7
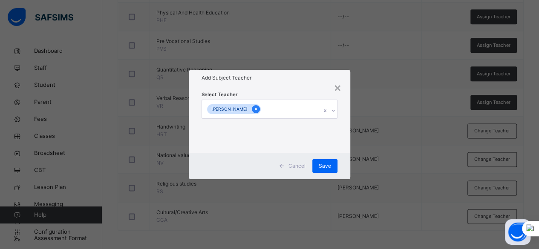
click at [257, 110] on icon at bounding box center [256, 109] width 2 height 3
click at [340, 87] on div "×" at bounding box center [342, 87] width 8 height 18
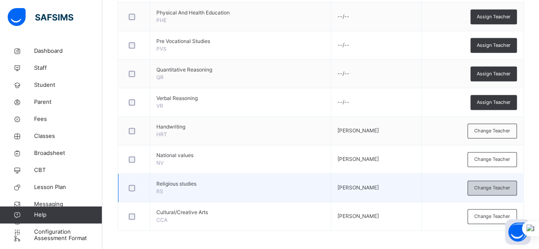
click at [500, 185] on span "Change Teacher" at bounding box center [492, 188] width 36 height 7
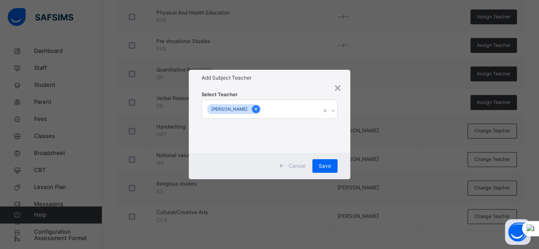
click at [258, 108] on icon at bounding box center [256, 109] width 5 height 6
click at [328, 167] on span "Save" at bounding box center [329, 166] width 12 height 8
click at [323, 165] on div "Save" at bounding box center [329, 166] width 25 height 14
click at [341, 89] on div "×" at bounding box center [342, 87] width 8 height 18
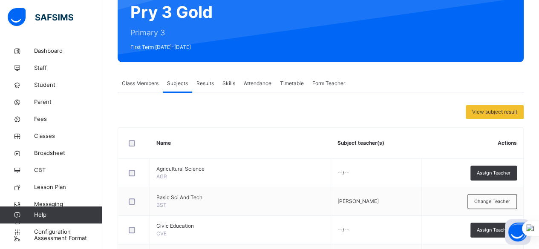
scroll to position [72, 0]
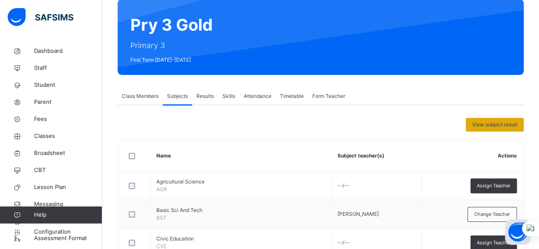
click at [506, 127] on span "View subject result" at bounding box center [494, 125] width 45 height 8
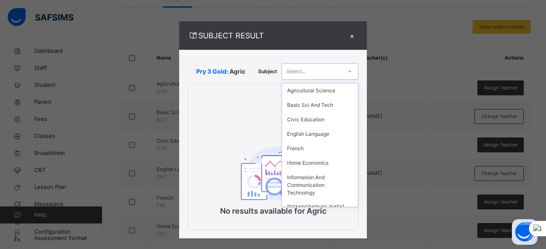
scroll to position [60, 0]
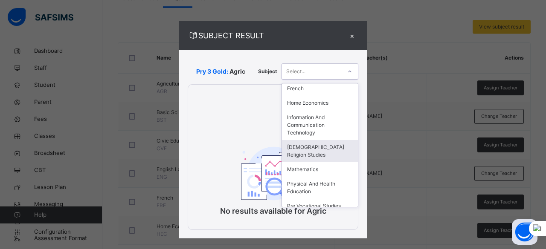
click at [310, 151] on div "[DEMOGRAPHIC_DATA] Religion Studies" at bounding box center [320, 151] width 76 height 22
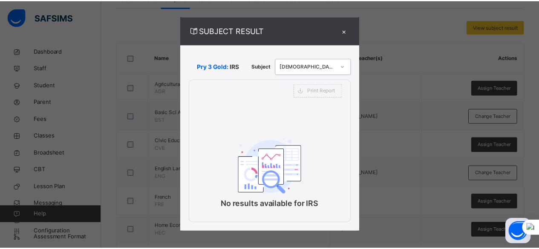
scroll to position [9, 0]
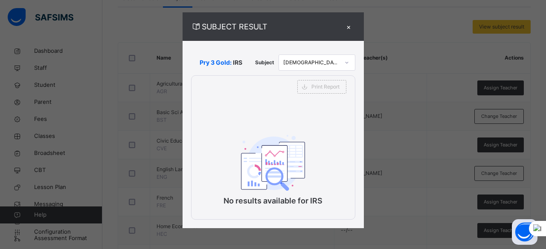
click at [346, 27] on div "×" at bounding box center [348, 27] width 13 height 12
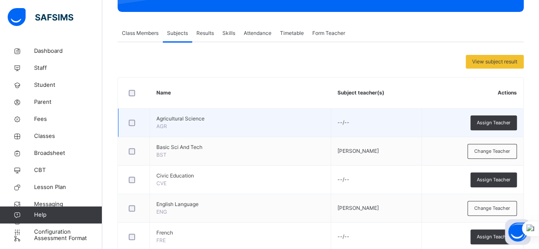
scroll to position [128, 0]
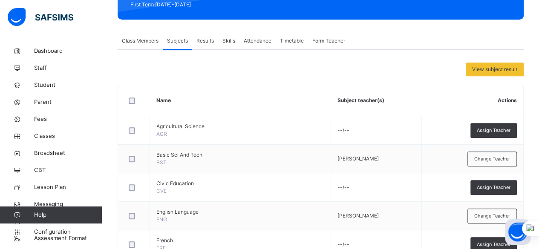
click at [248, 41] on span "Attendance" at bounding box center [258, 41] width 28 height 8
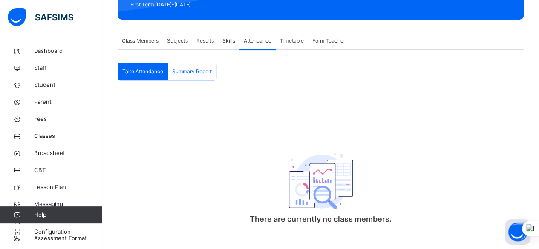
click at [339, 40] on span "Form Teacher" at bounding box center [328, 41] width 33 height 8
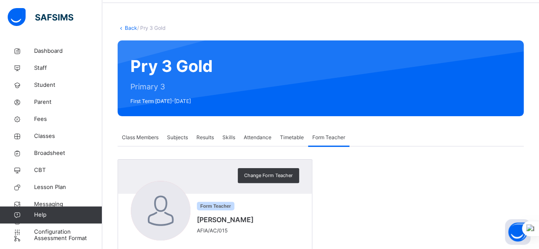
scroll to position [0, 0]
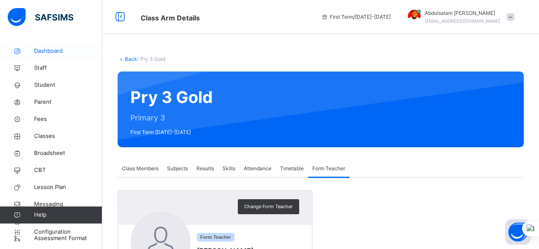
click at [64, 54] on span "Dashboard" at bounding box center [68, 51] width 68 height 9
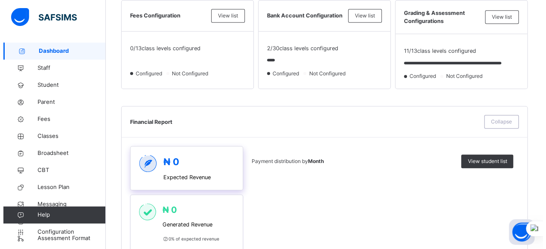
scroll to position [256, 0]
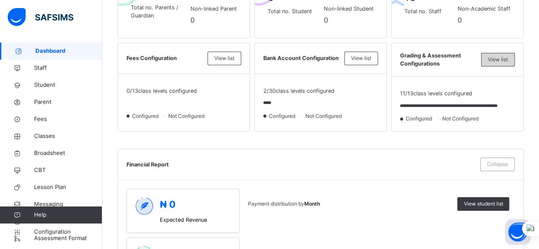
click at [508, 60] on span "View list" at bounding box center [498, 60] width 20 height 8
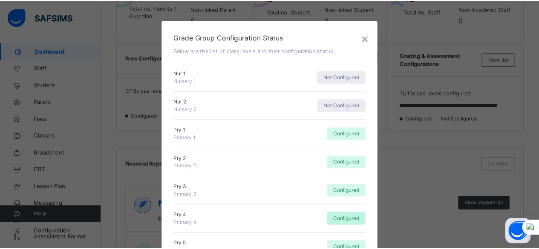
scroll to position [0, 0]
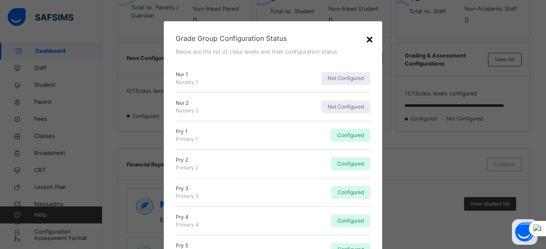
click at [367, 39] on div "×" at bounding box center [369, 39] width 8 height 18
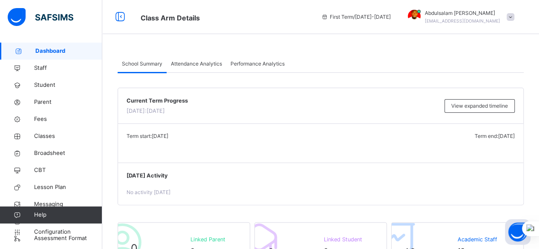
click at [248, 64] on span "Performance Analytics" at bounding box center [258, 64] width 54 height 8
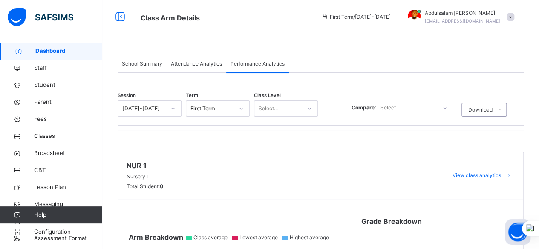
click at [197, 64] on span "Attendance Analytics" at bounding box center [196, 64] width 51 height 8
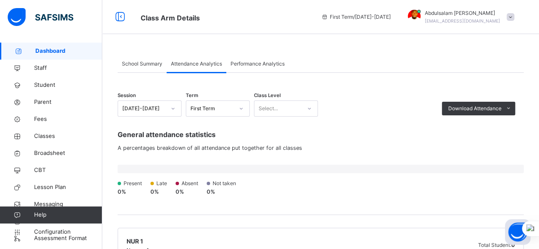
click at [140, 65] on span "School Summary" at bounding box center [142, 64] width 40 height 8
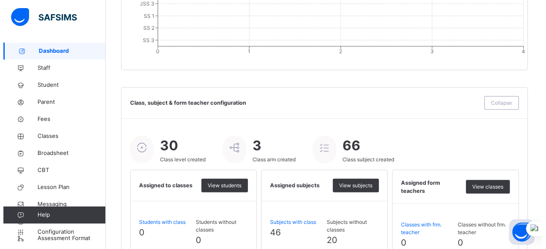
scroll to position [1003, 0]
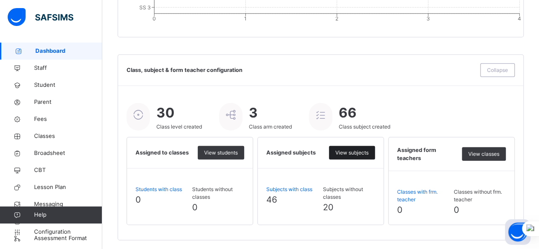
click at [358, 149] on span "View subjects" at bounding box center [351, 153] width 33 height 8
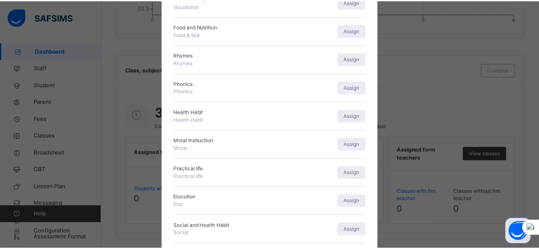
scroll to position [462, 0]
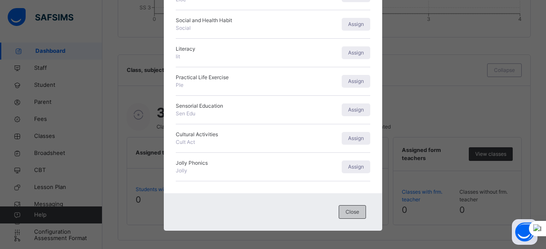
click at [350, 211] on span "Close" at bounding box center [352, 212] width 14 height 8
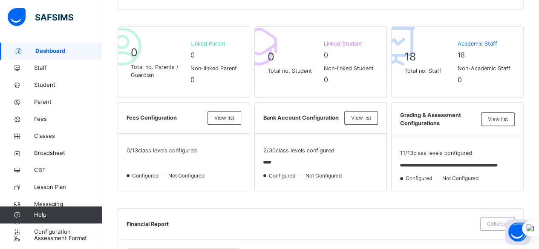
scroll to position [194, 0]
